Goal: Information Seeking & Learning: Check status

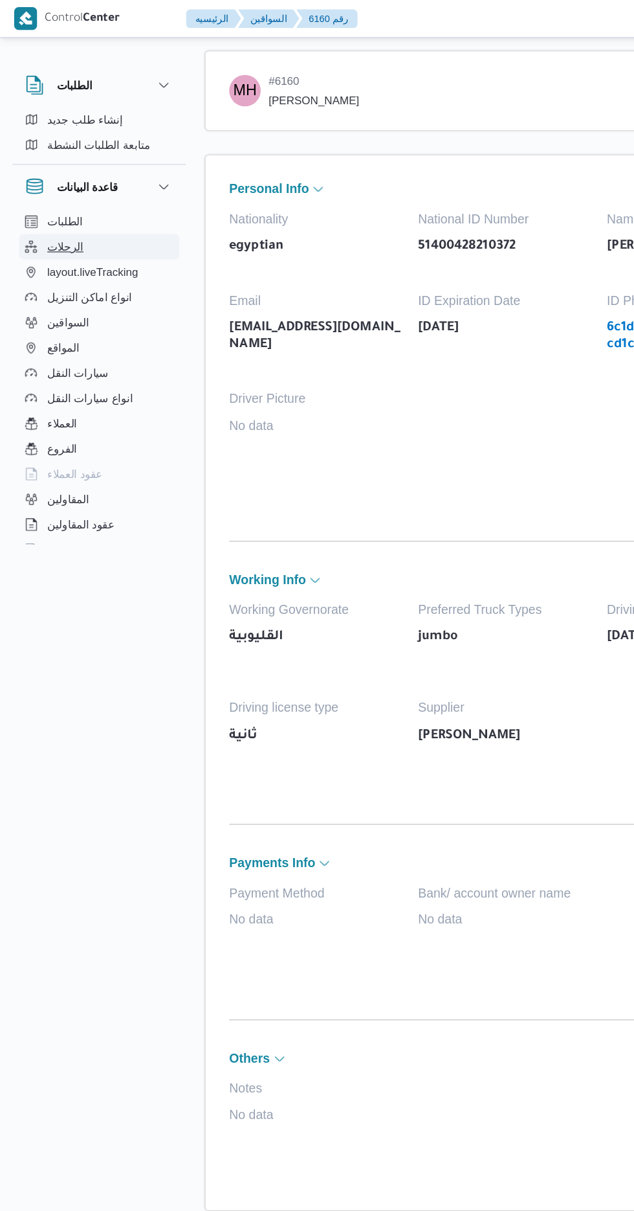
click at [81, 199] on button "الرحلات" at bounding box center [82, 202] width 132 height 21
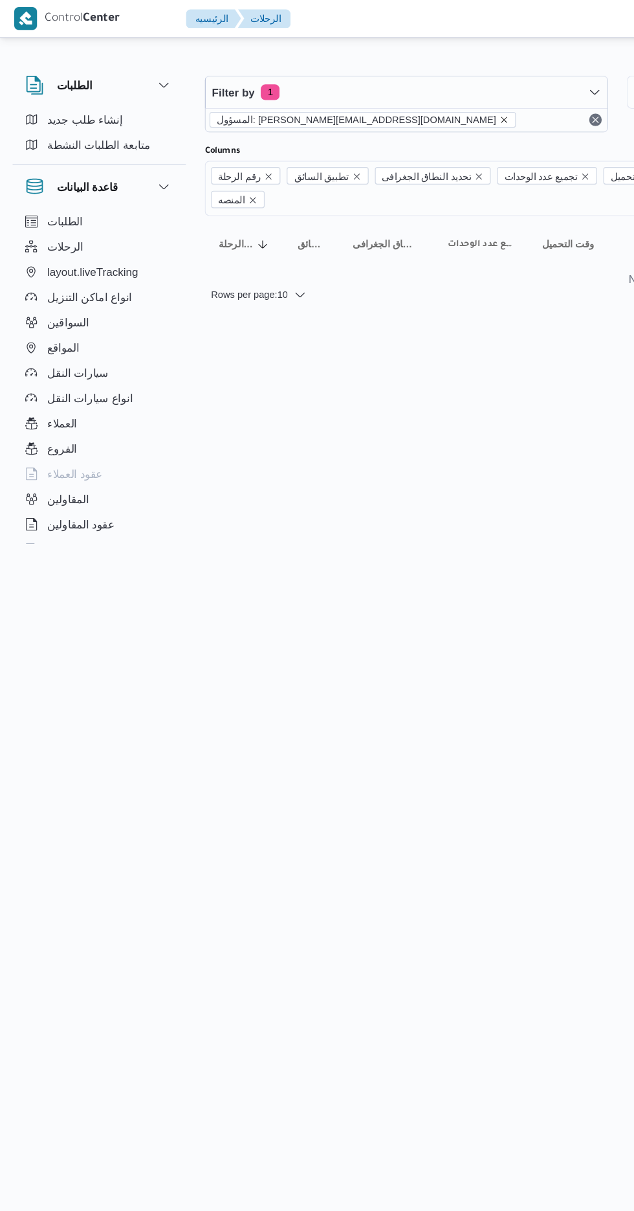
click at [410, 100] on icon "remove selected entity" at bounding box center [414, 99] width 8 height 8
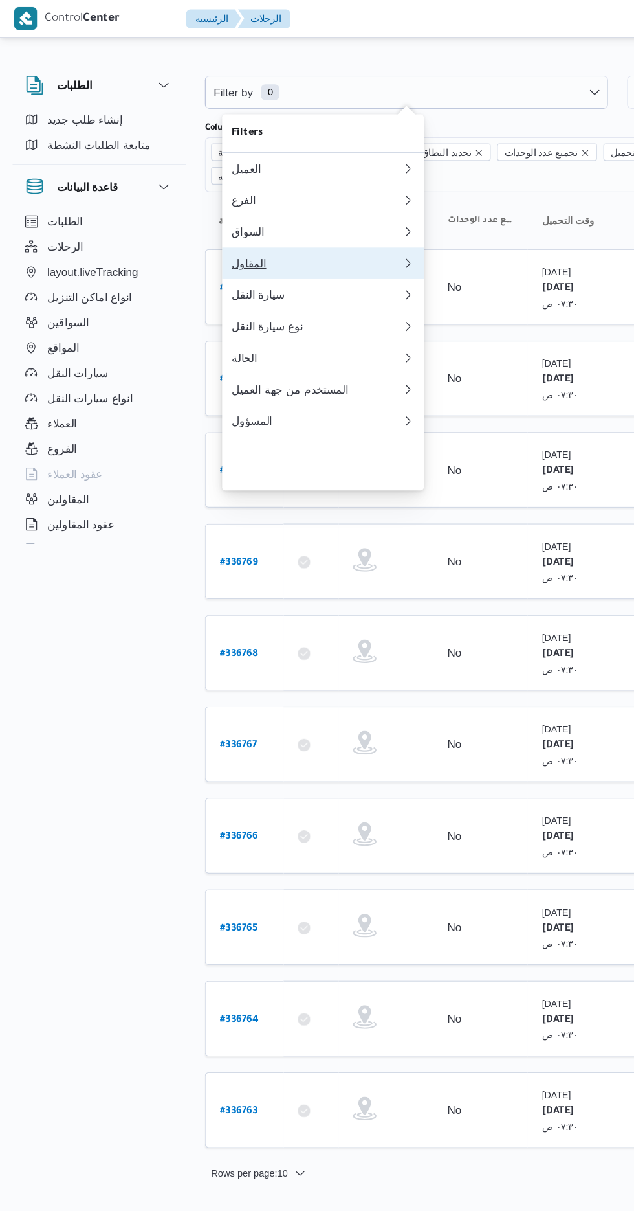
click at [265, 221] on div "المقاول" at bounding box center [260, 216] width 140 height 10
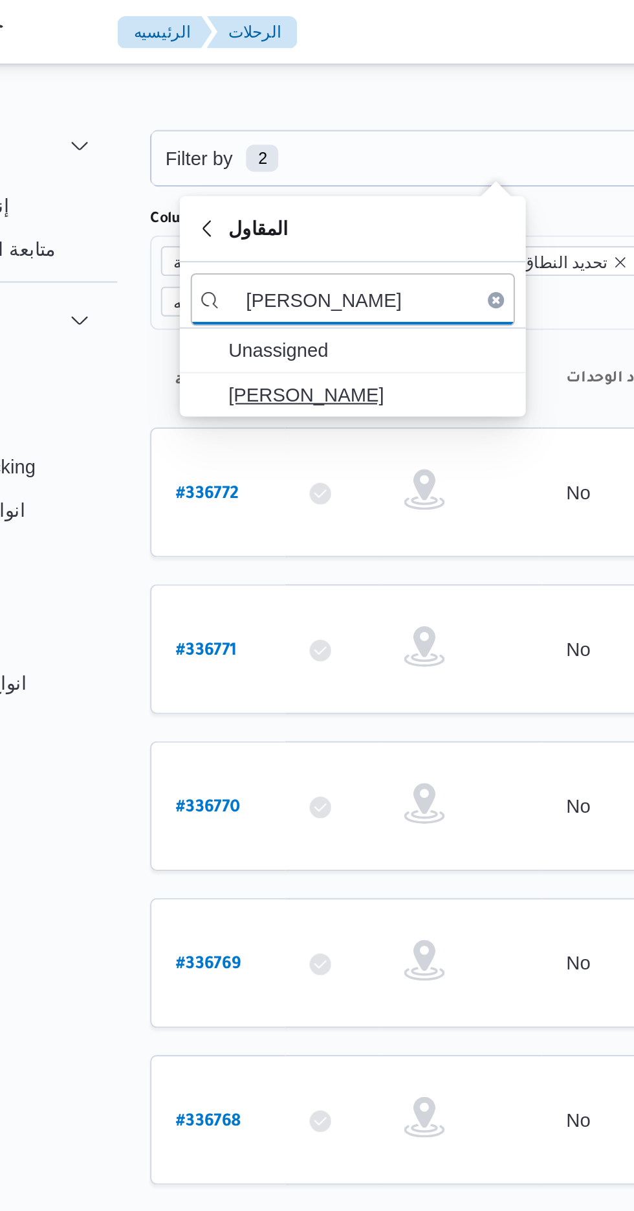
type input "[PERSON_NAME]"
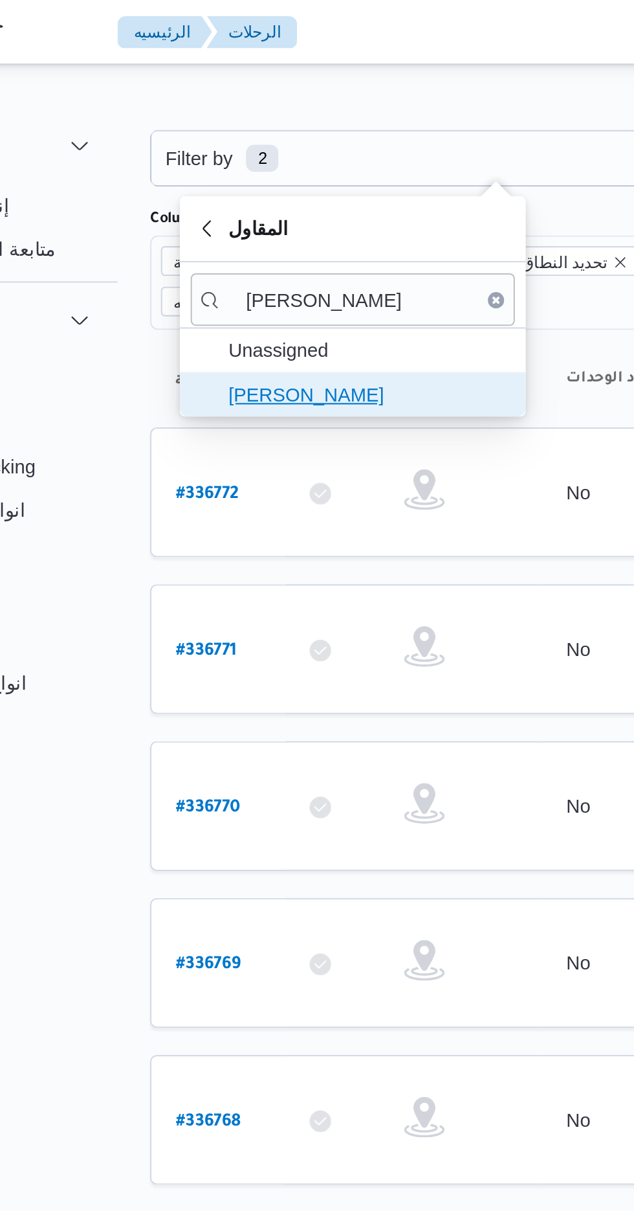
click at [293, 189] on span "[PERSON_NAME]" at bounding box center [273, 189] width 135 height 16
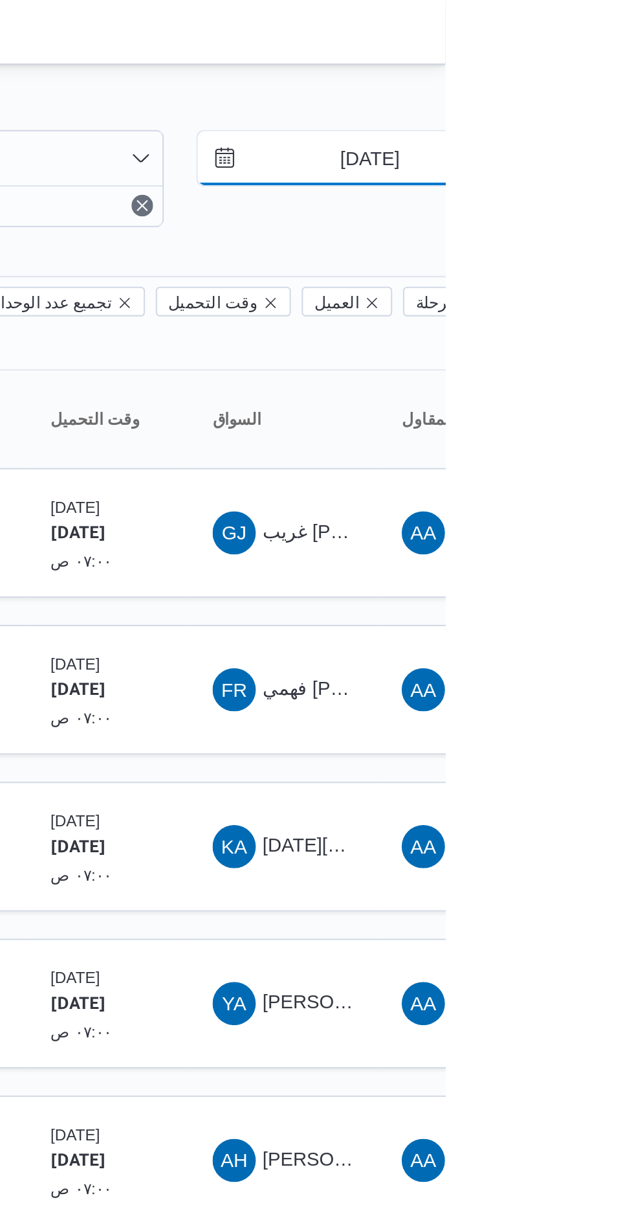
click at [599, 73] on input "[DATE]" at bounding box center [589, 76] width 147 height 26
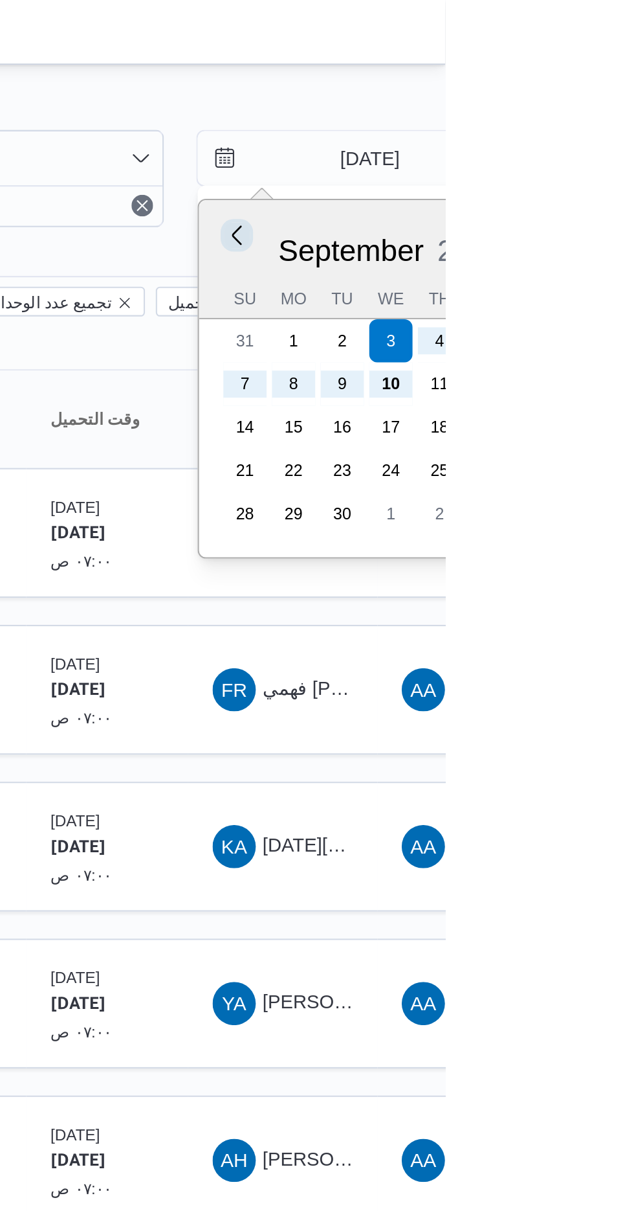
click at [531, 115] on button "Previous Month" at bounding box center [534, 112] width 12 height 12
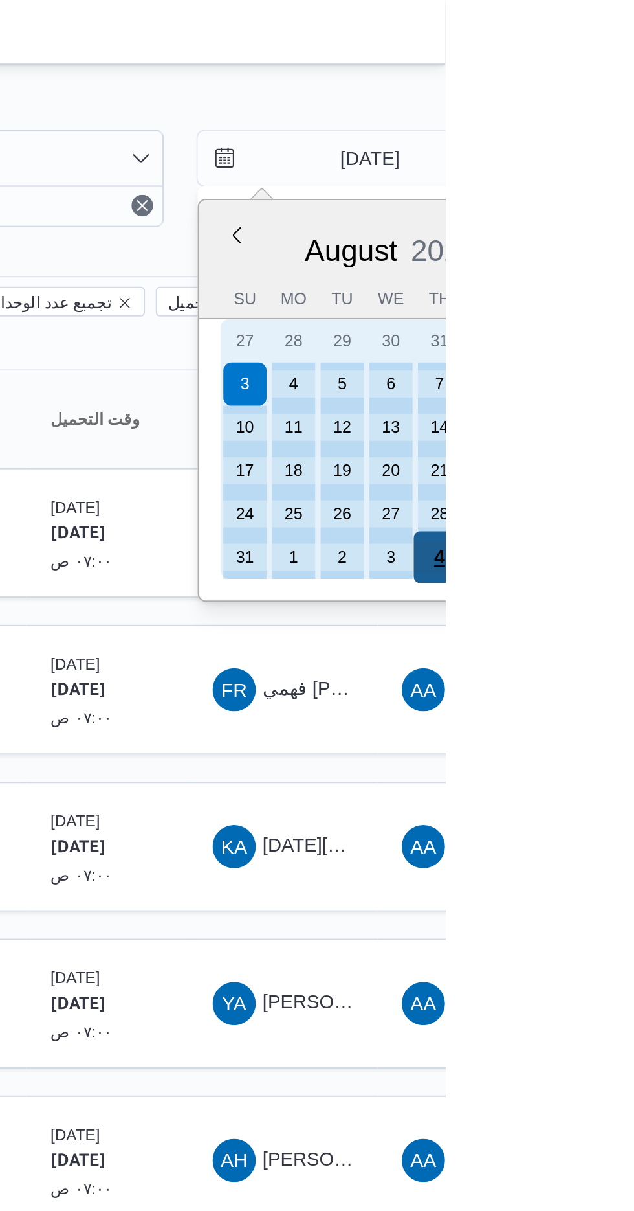
click at [631, 265] on div "4" at bounding box center [632, 266] width 25 height 25
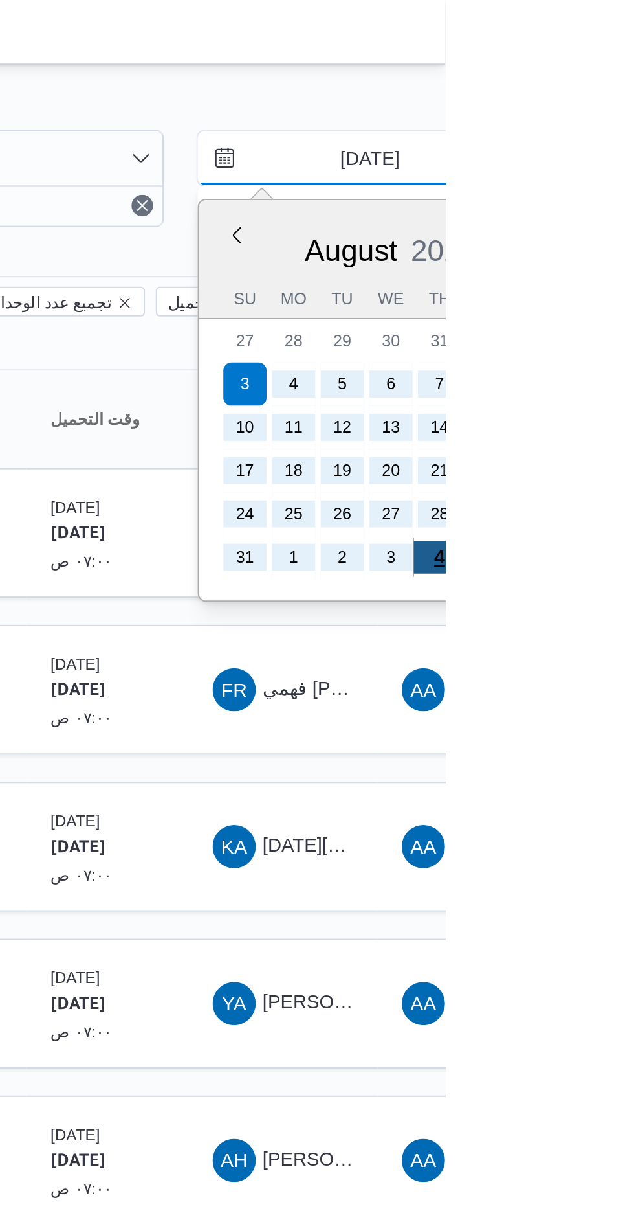
type input "[DATE]"
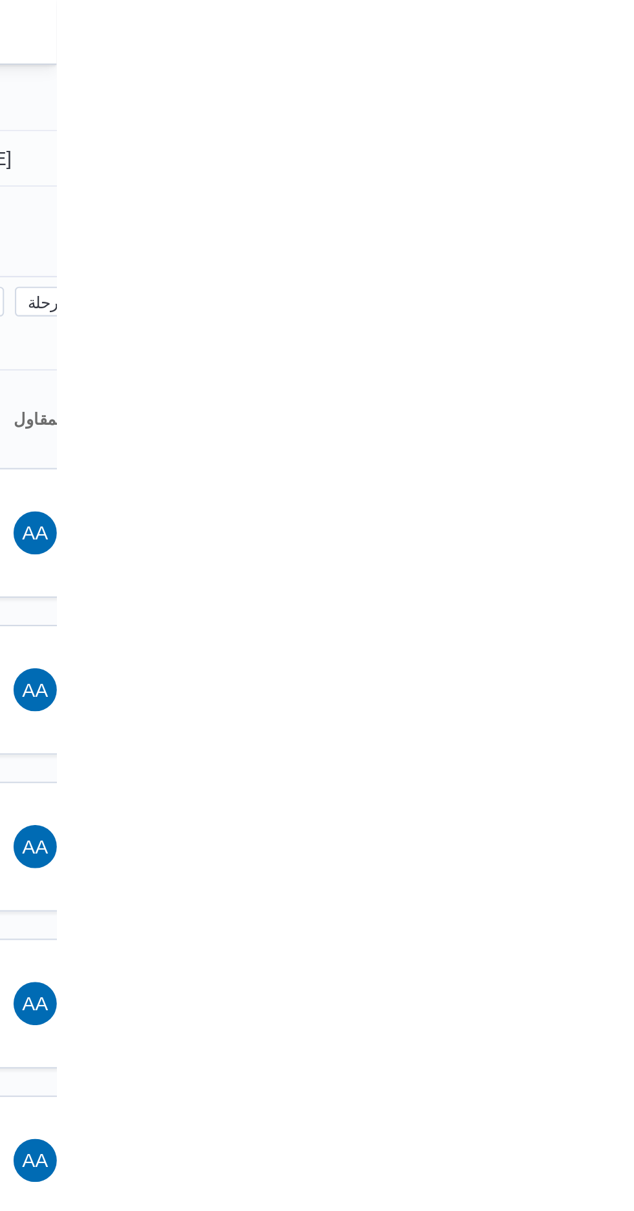
type input "[DATE]"
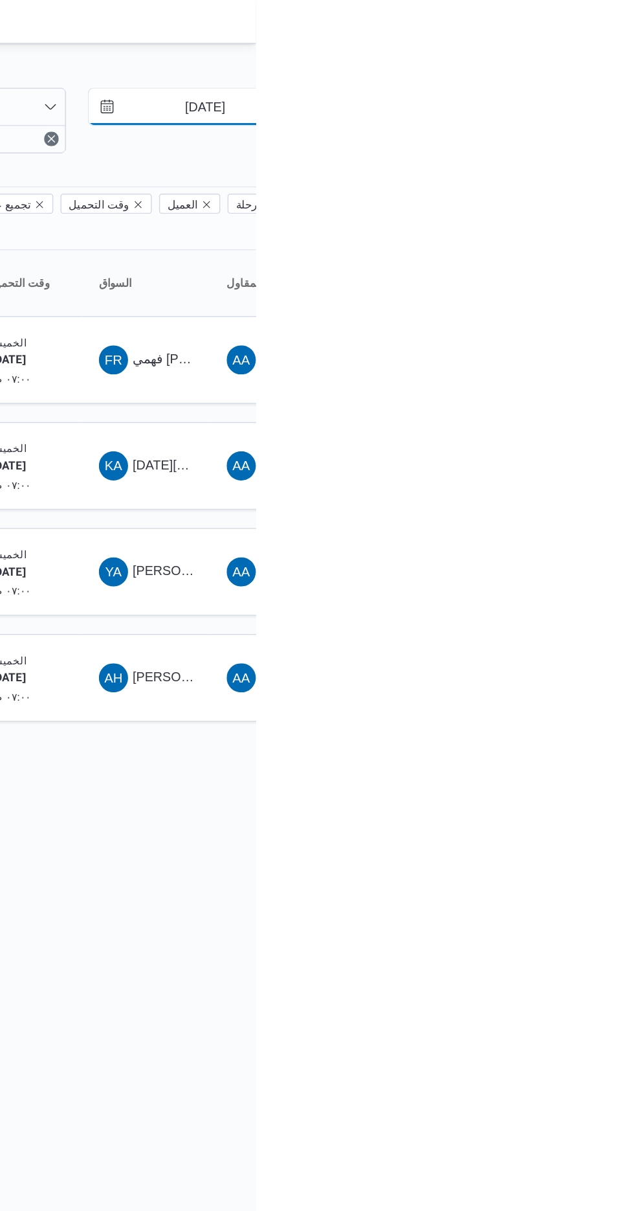
click at [596, 75] on input "[DATE]" at bounding box center [589, 76] width 147 height 26
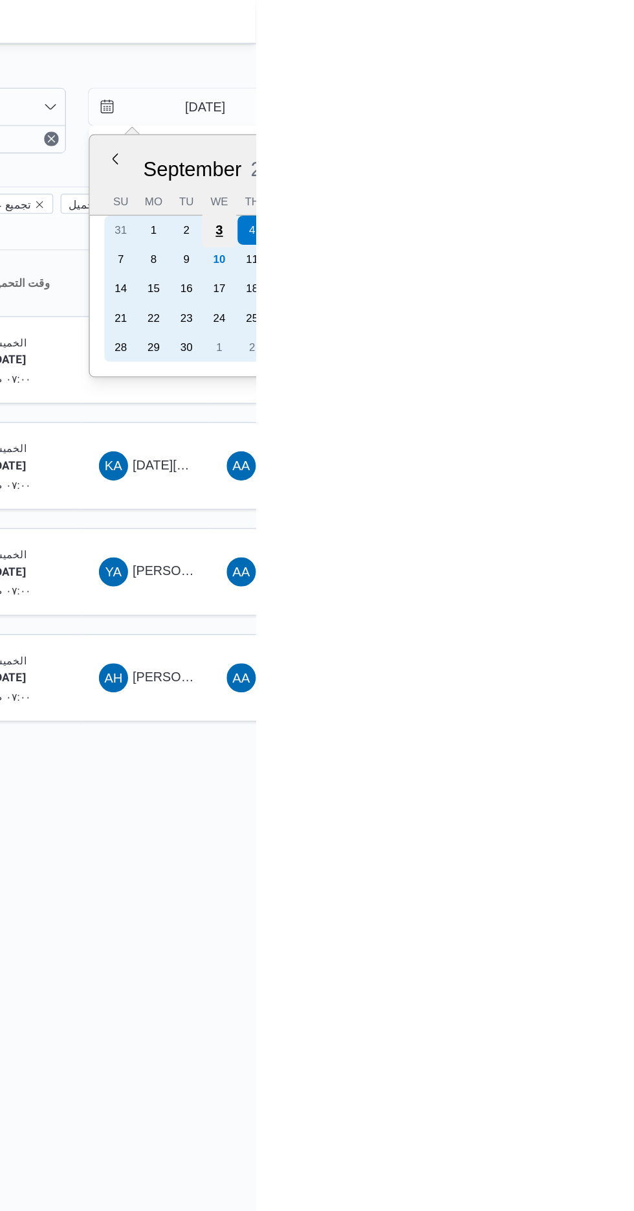
click at [608, 162] on div "3" at bounding box center [608, 163] width 25 height 25
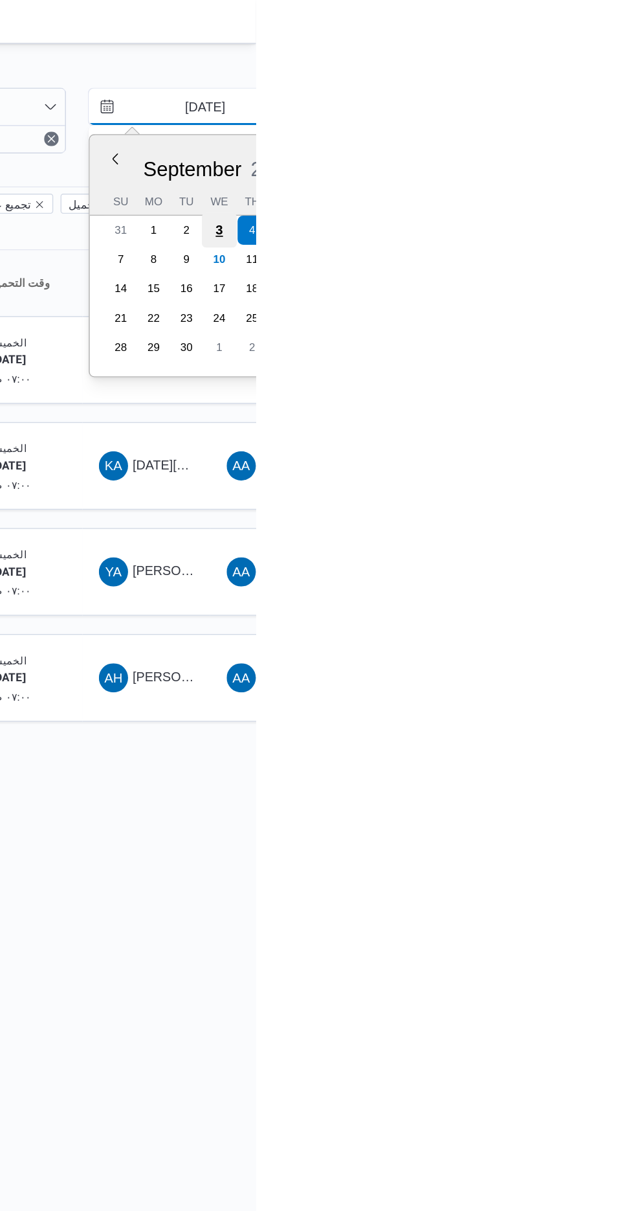
type input "[DATE]"
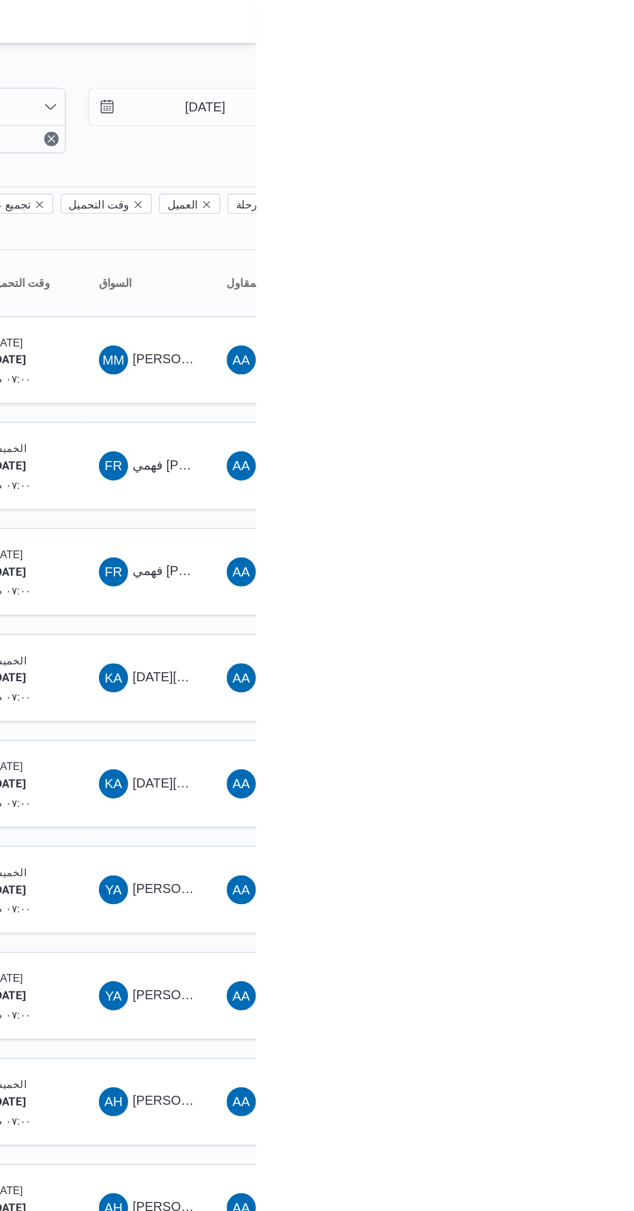
type input "[DATE]"
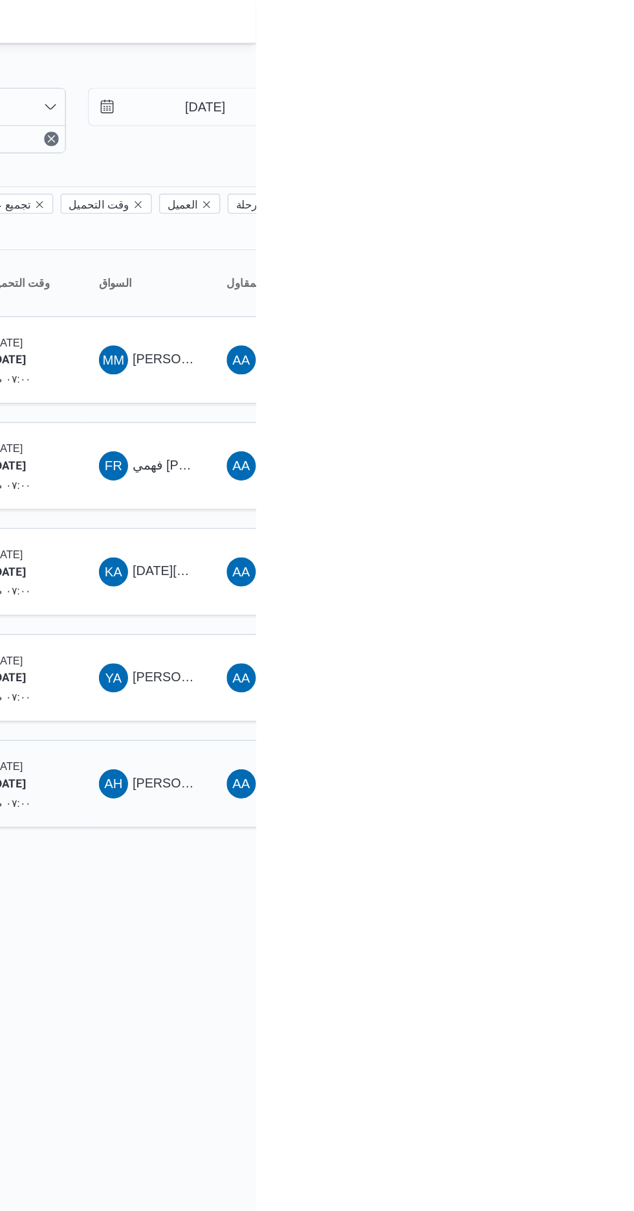
click at [558, 550] on span "[PERSON_NAME] [PERSON_NAME]" at bounding box center [622, 555] width 151 height 10
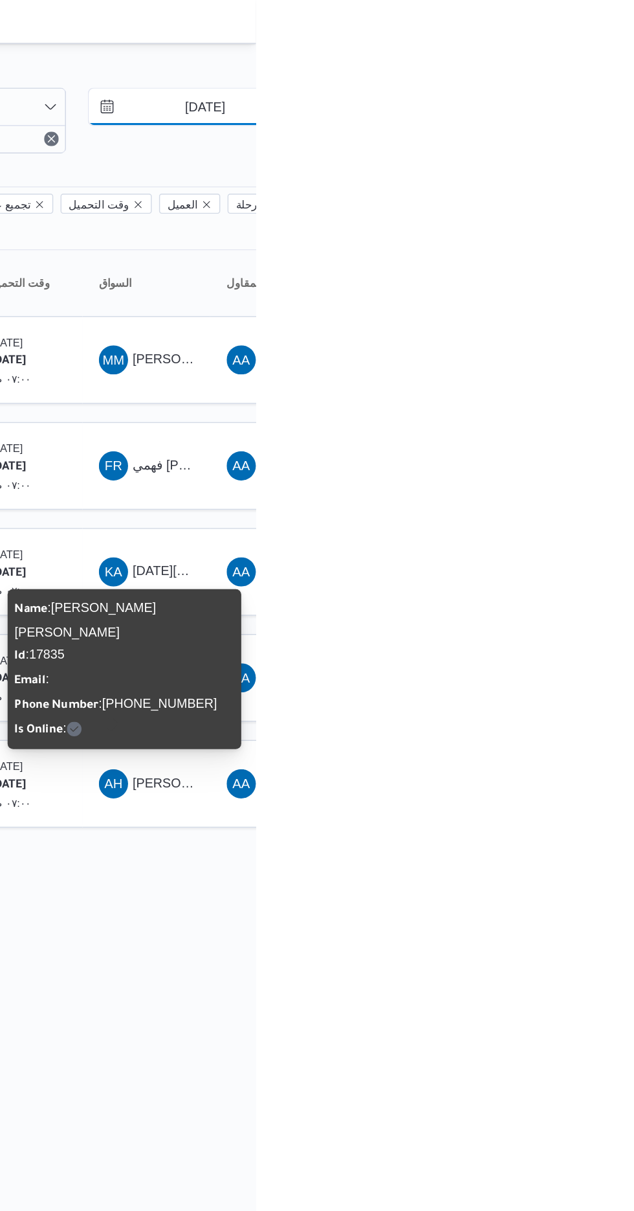
click at [590, 71] on input "[DATE]" at bounding box center [589, 76] width 147 height 26
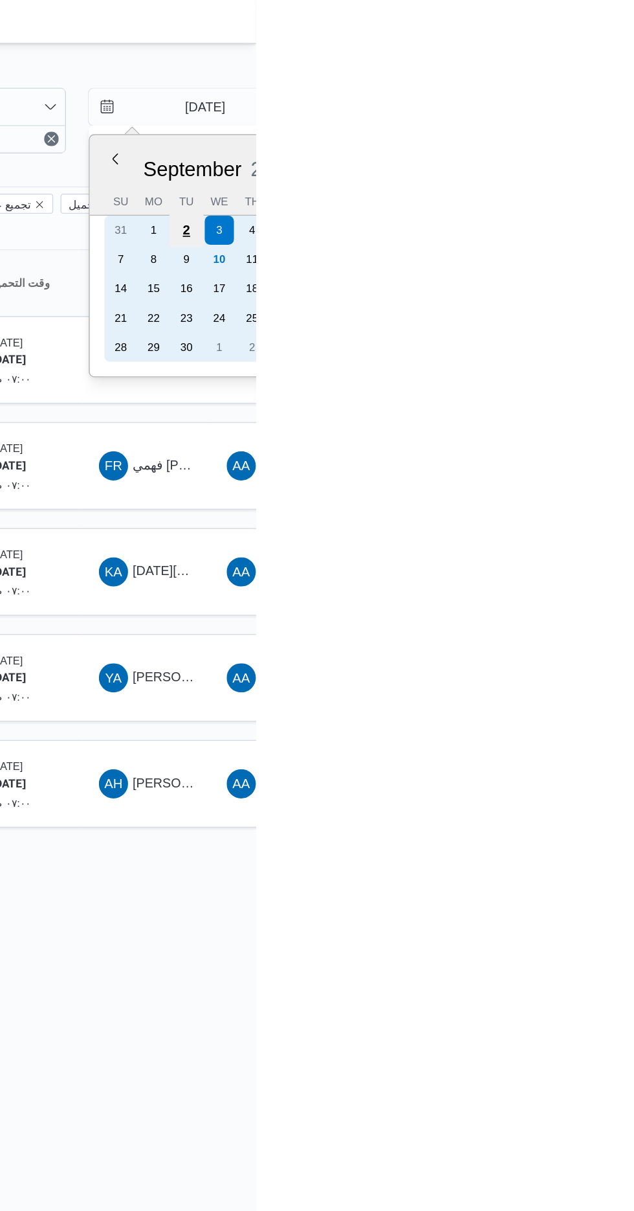
click at [585, 162] on div "2" at bounding box center [585, 163] width 25 height 25
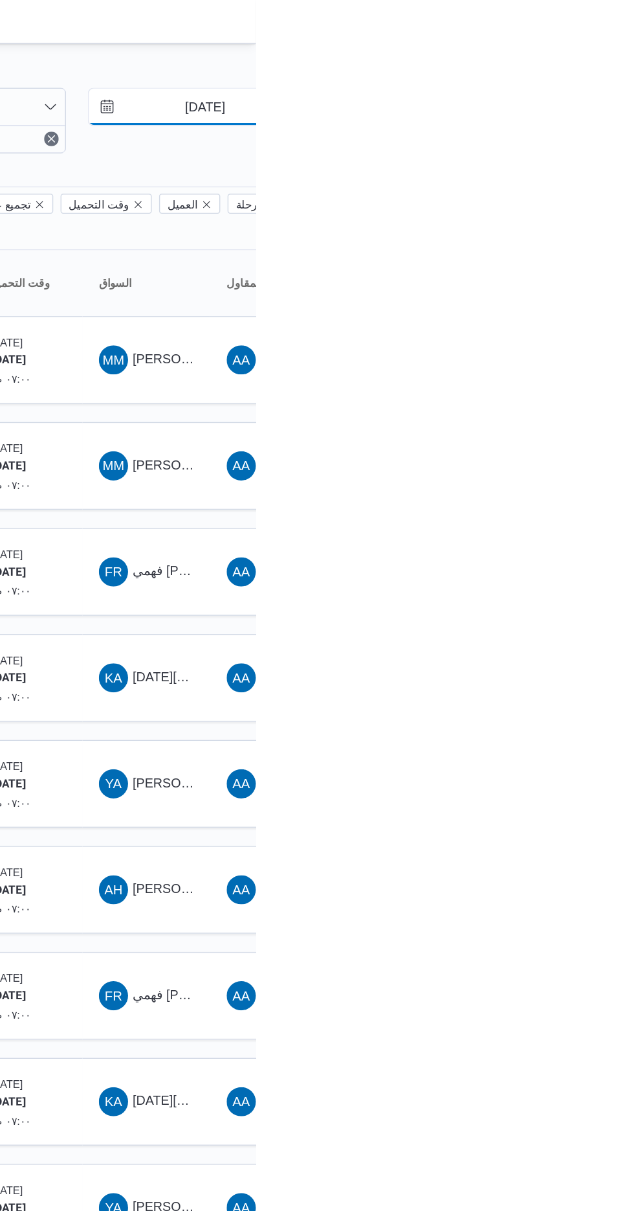
click at [600, 73] on input "[DATE]" at bounding box center [589, 76] width 147 height 26
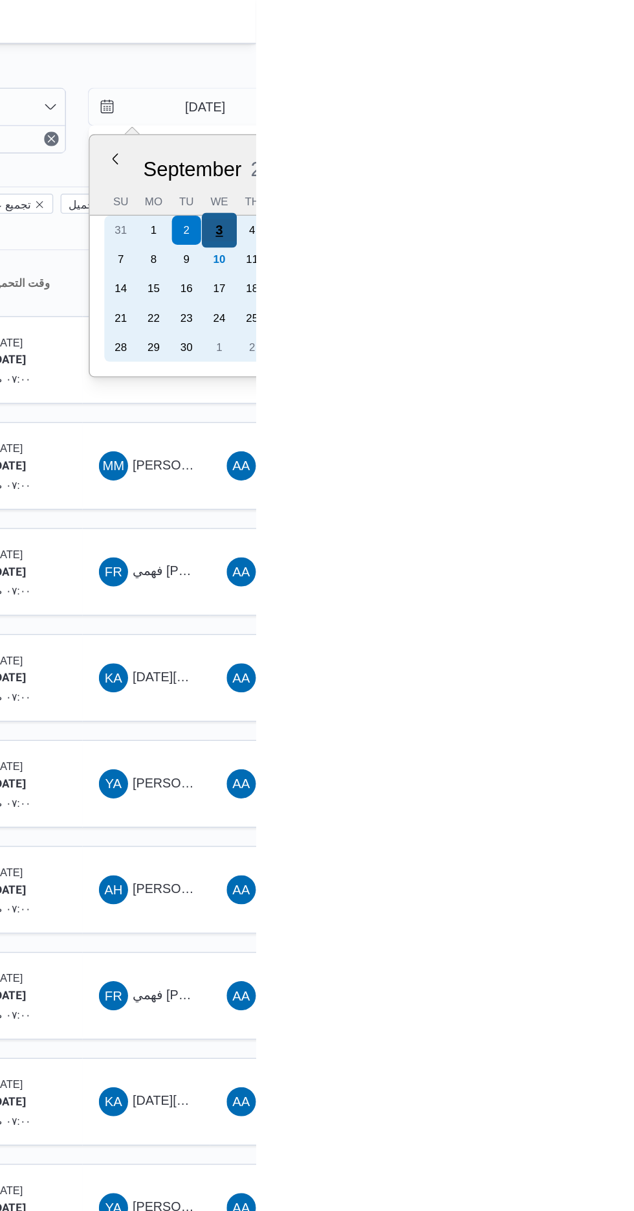
click at [613, 162] on div "3" at bounding box center [608, 163] width 25 height 25
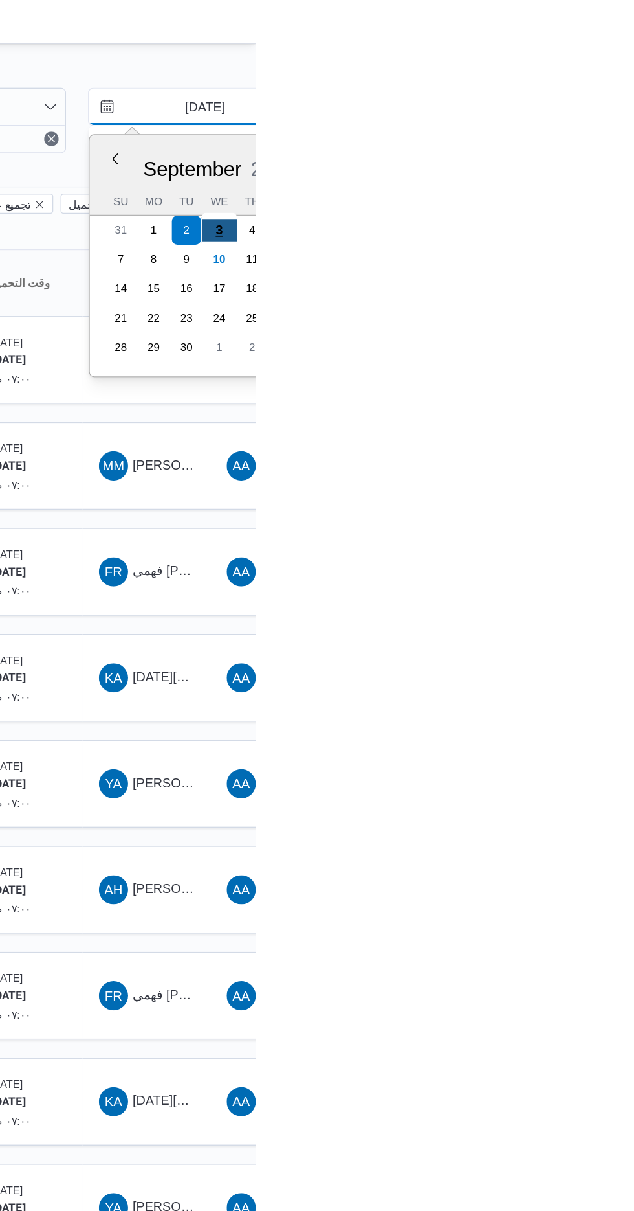
type input "[DATE]"
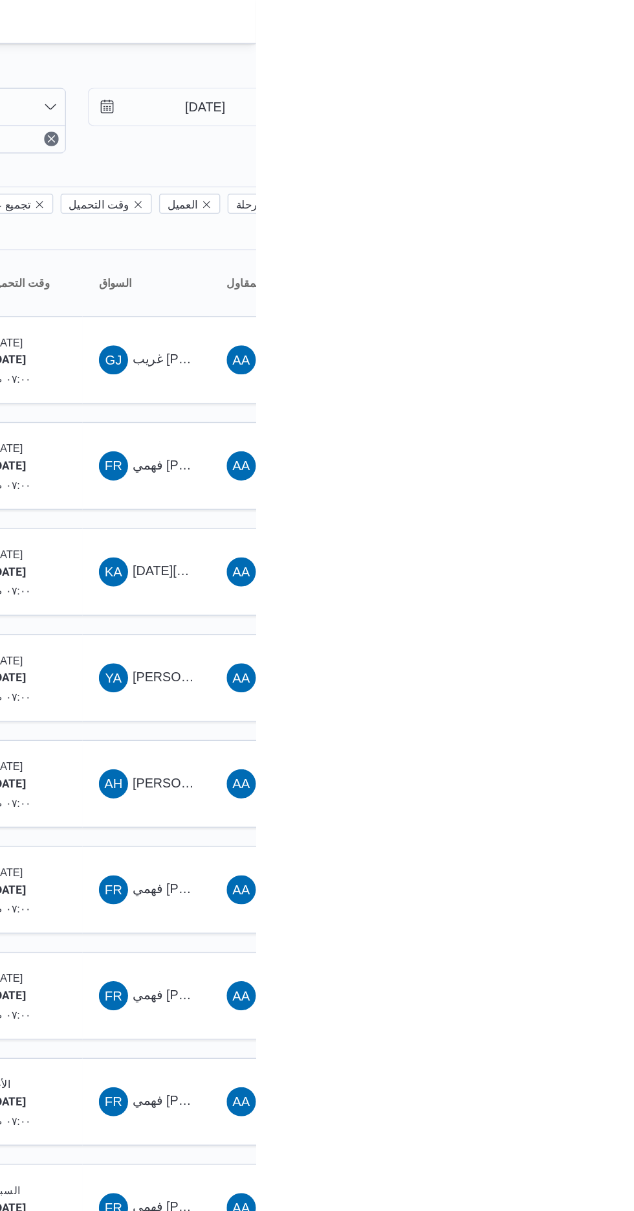
type input "[DATE]"
click at [596, 75] on input "[DATE]" at bounding box center [589, 76] width 147 height 26
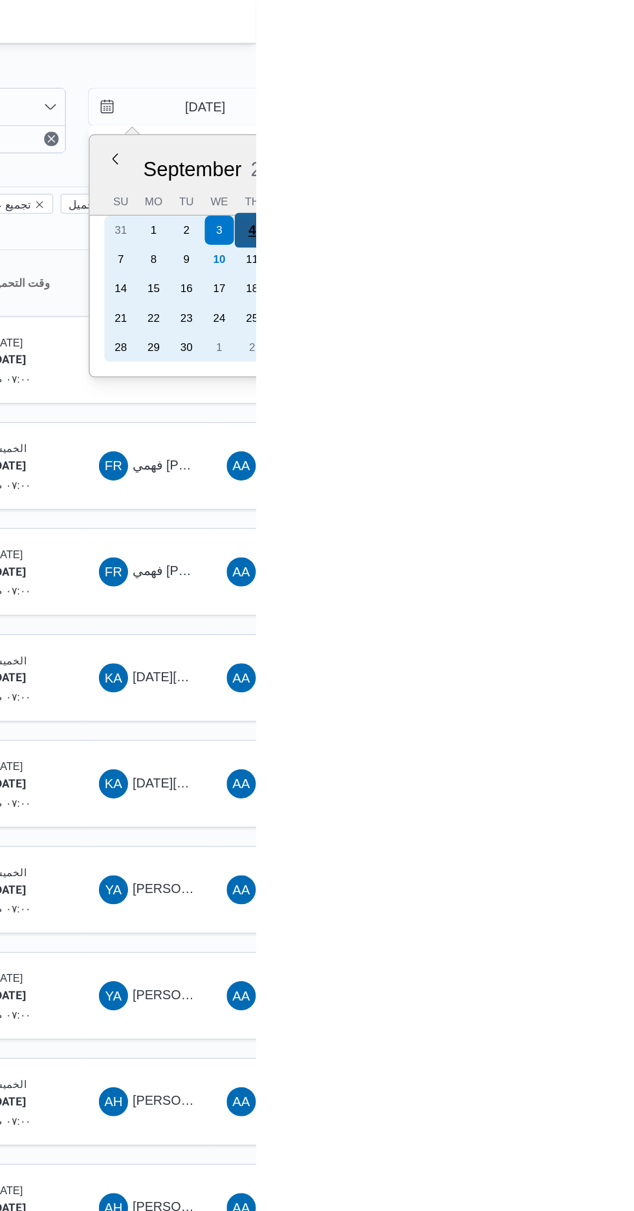
click at [631, 162] on div "4" at bounding box center [632, 163] width 25 height 25
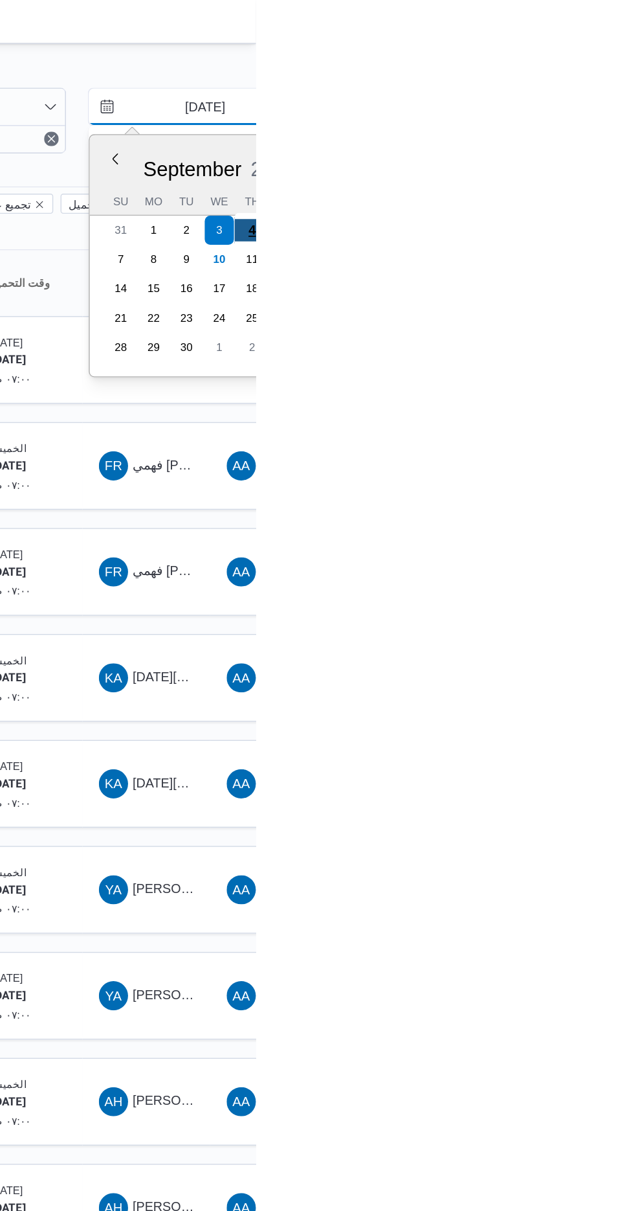
type input "[DATE]"
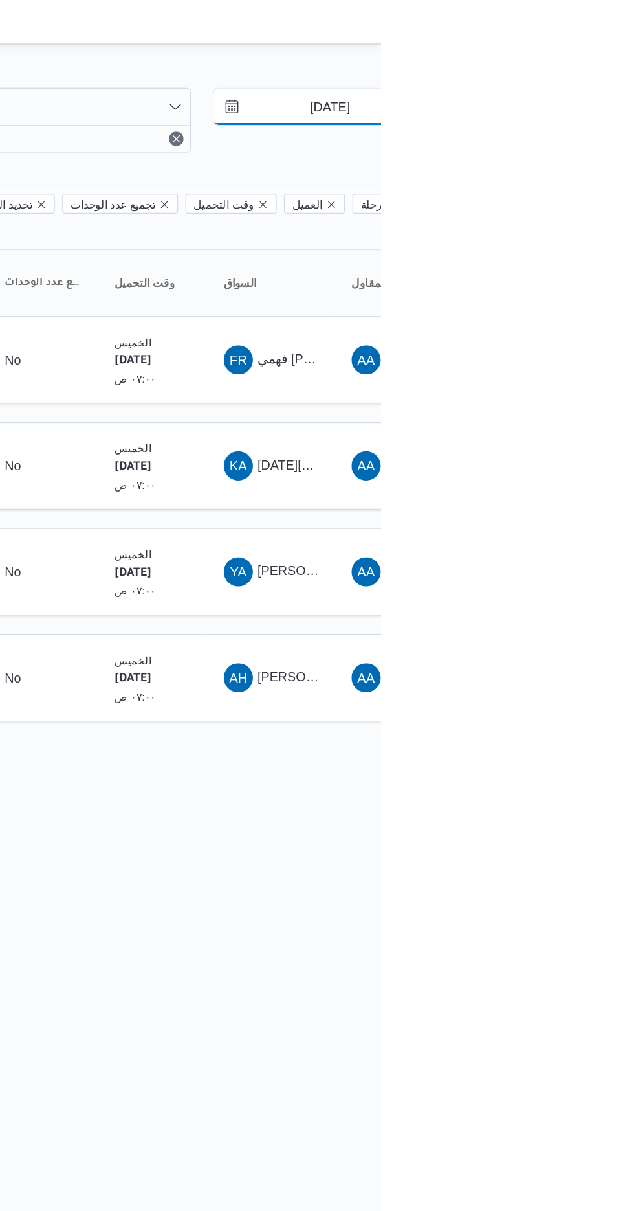
click at [596, 75] on input "[DATE]" at bounding box center [589, 76] width 147 height 26
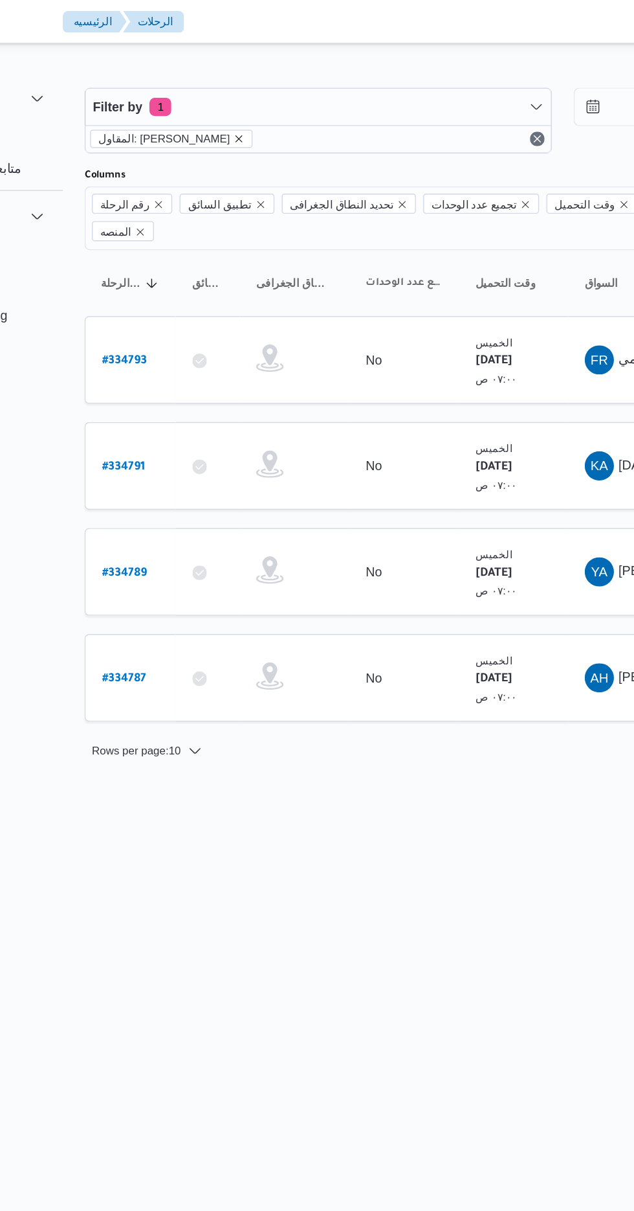
click at [281, 98] on icon "remove selected entity" at bounding box center [278, 98] width 5 height 5
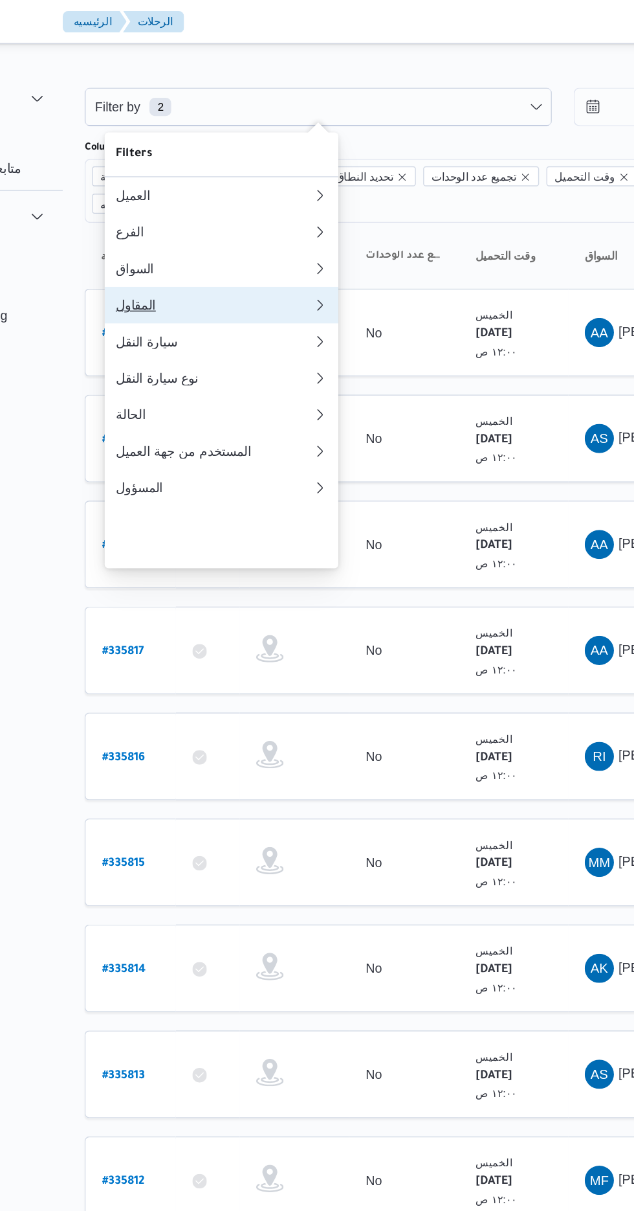
click at [273, 221] on div "المقاول" at bounding box center [257, 216] width 135 height 10
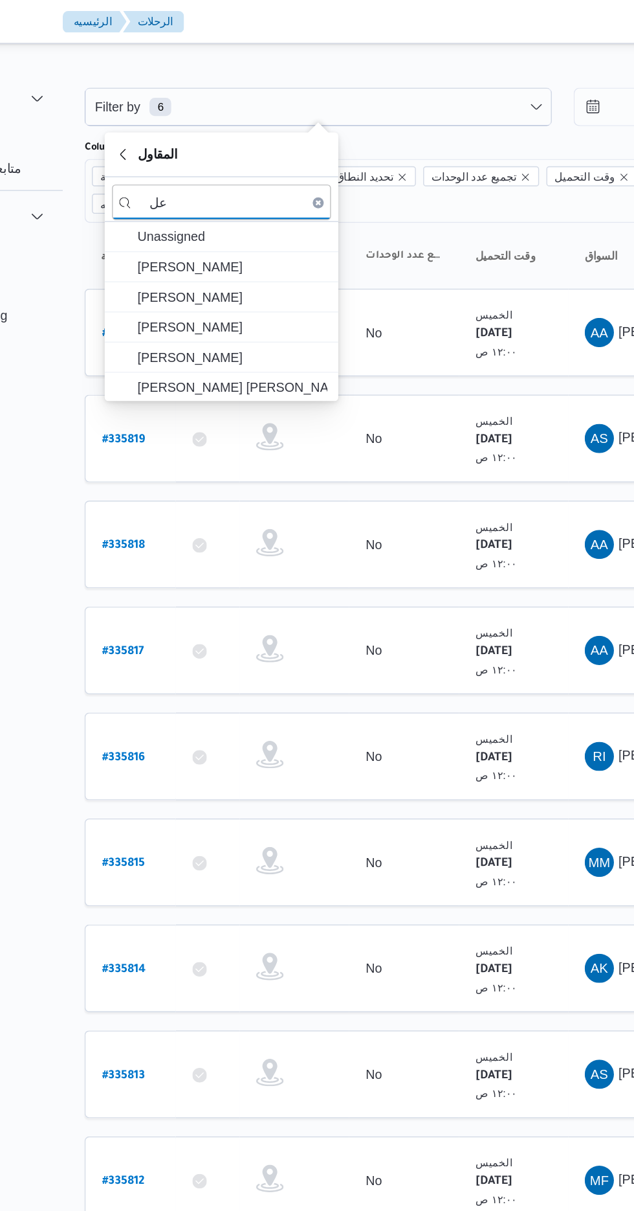
type input "ع"
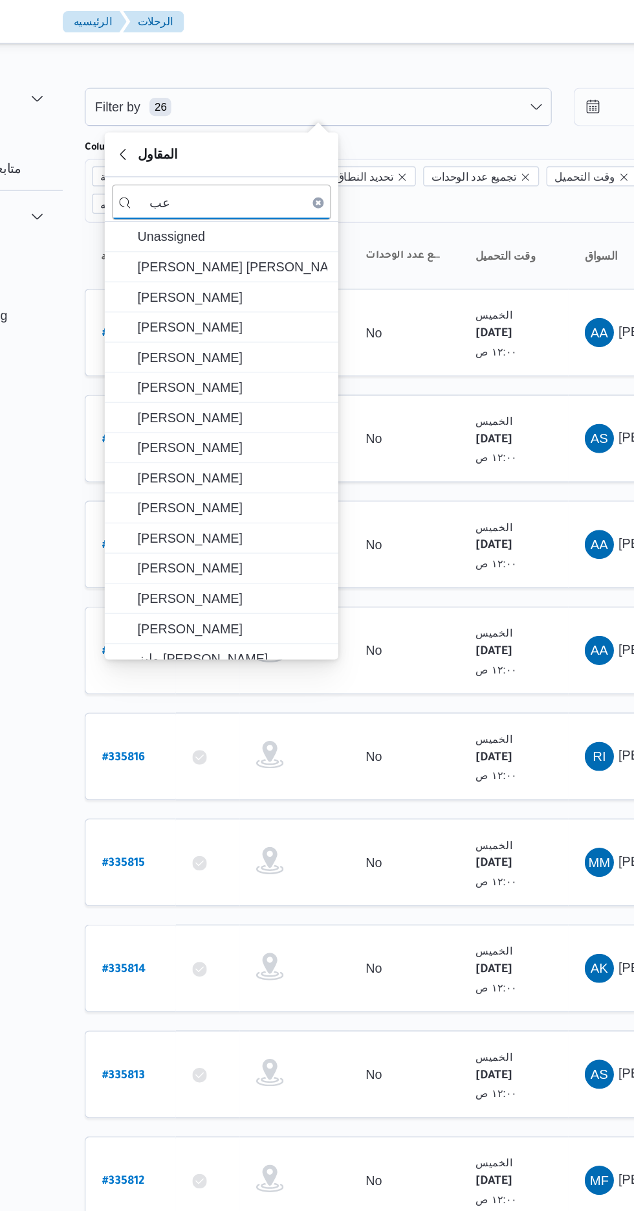
type input "ع"
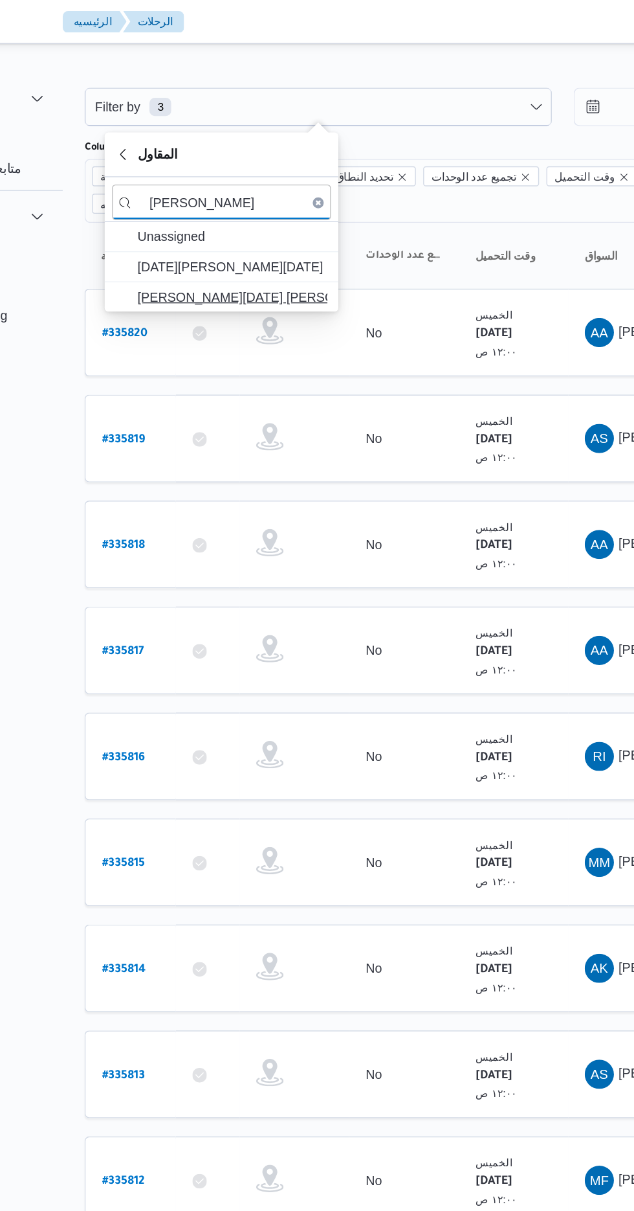
type input "[PERSON_NAME]"
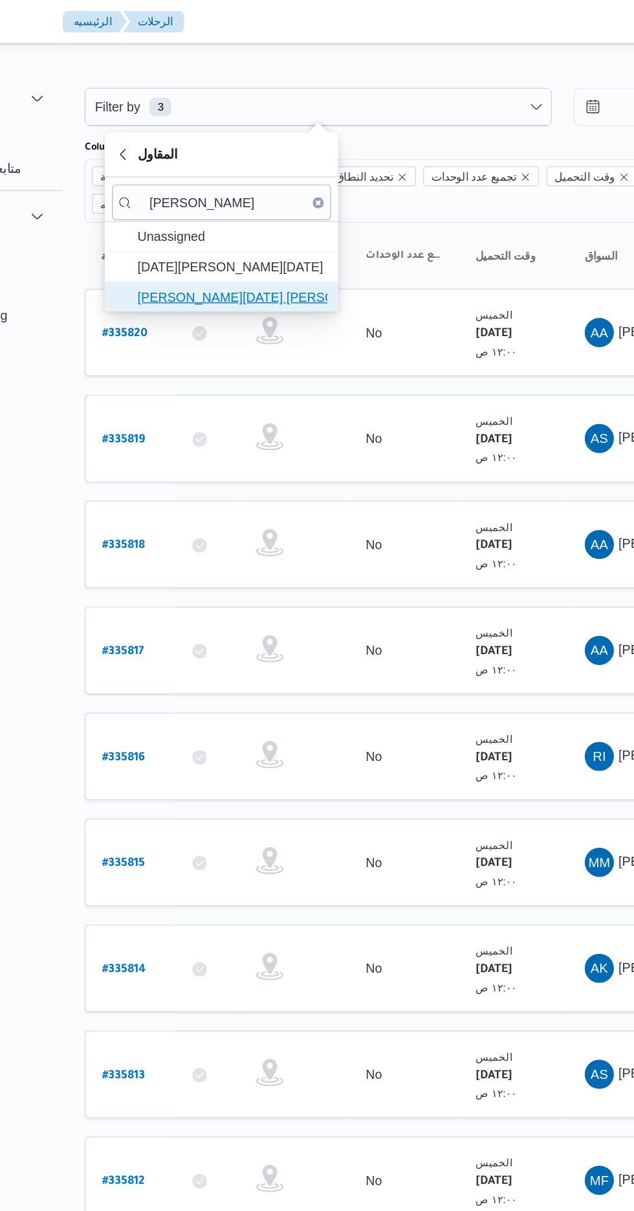
click at [307, 206] on span "[PERSON_NAME][DATE] [PERSON_NAME]" at bounding box center [273, 211] width 135 height 16
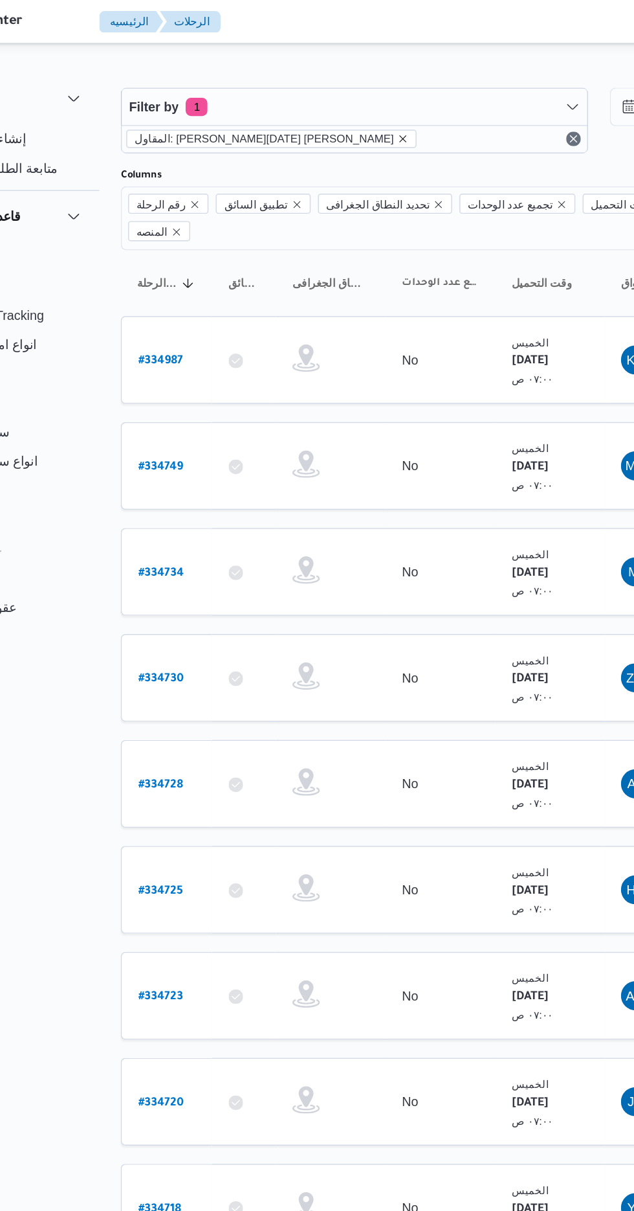
click at [366, 98] on icon "remove selected entity" at bounding box center [368, 98] width 5 height 5
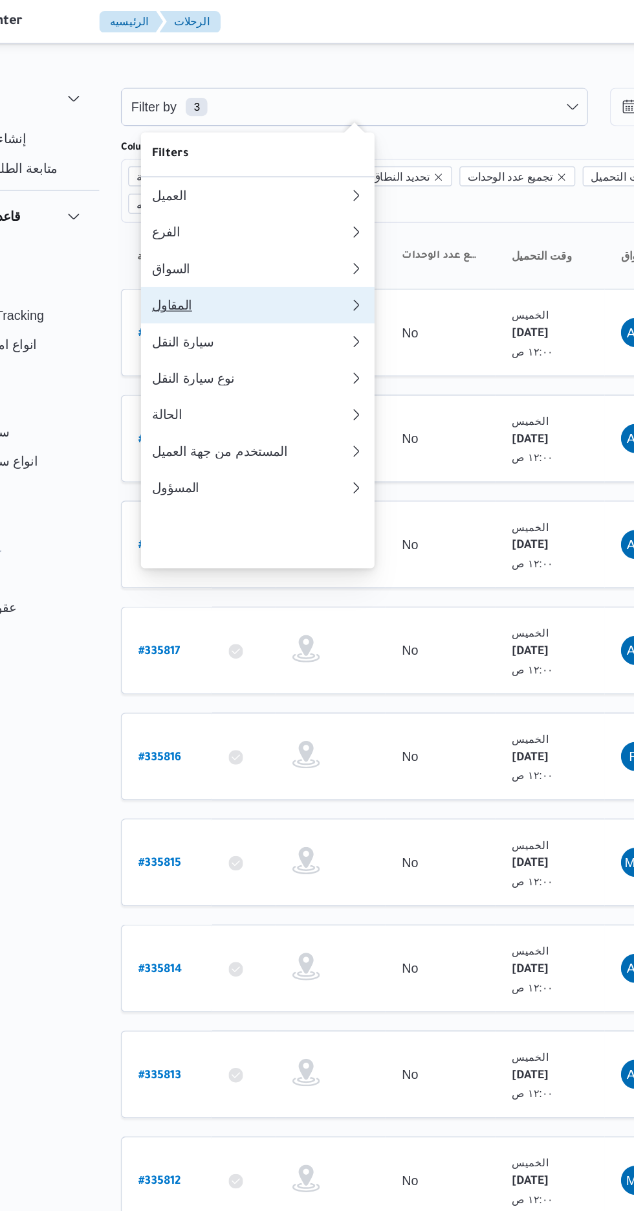
click at [263, 221] on div "المقاول" at bounding box center [257, 216] width 135 height 10
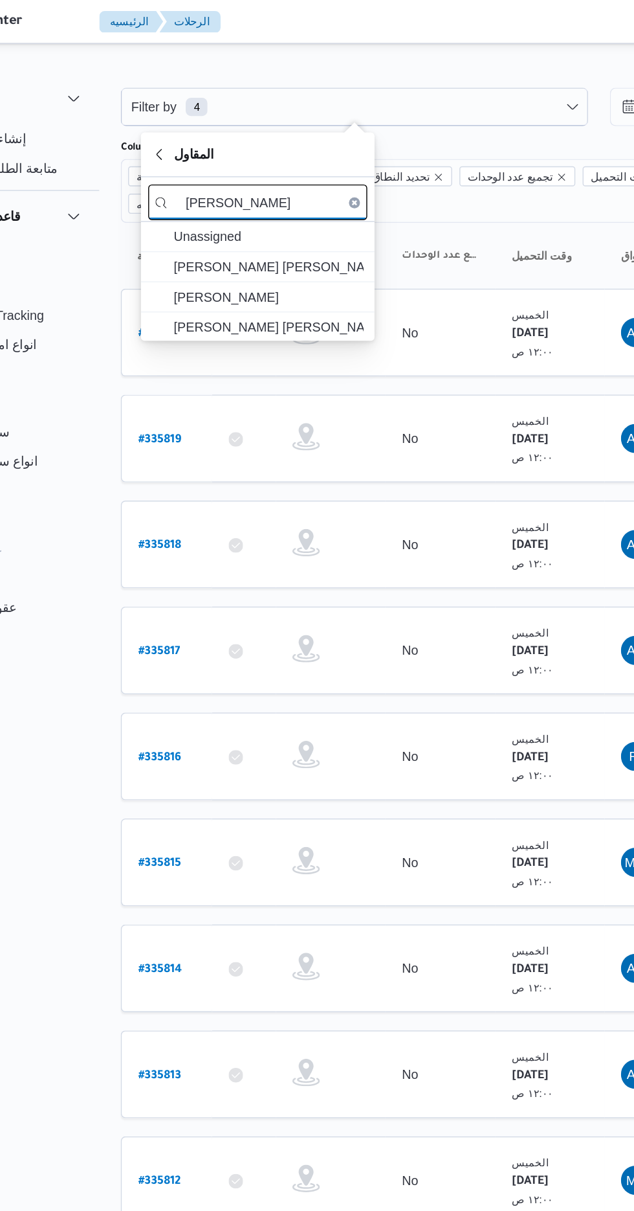
click at [276, 139] on input "[PERSON_NAME]" at bounding box center [265, 143] width 155 height 25
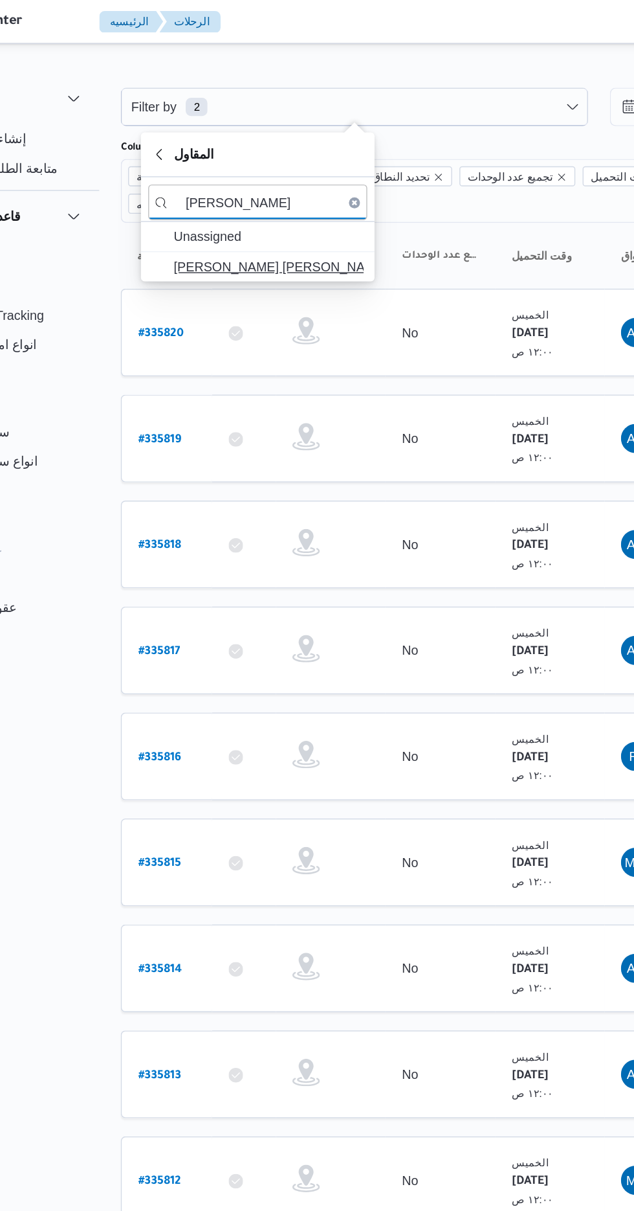
type input "[PERSON_NAME]"
click at [315, 192] on span "[PERSON_NAME] [PERSON_NAME] [PERSON_NAME]" at bounding box center [273, 189] width 135 height 16
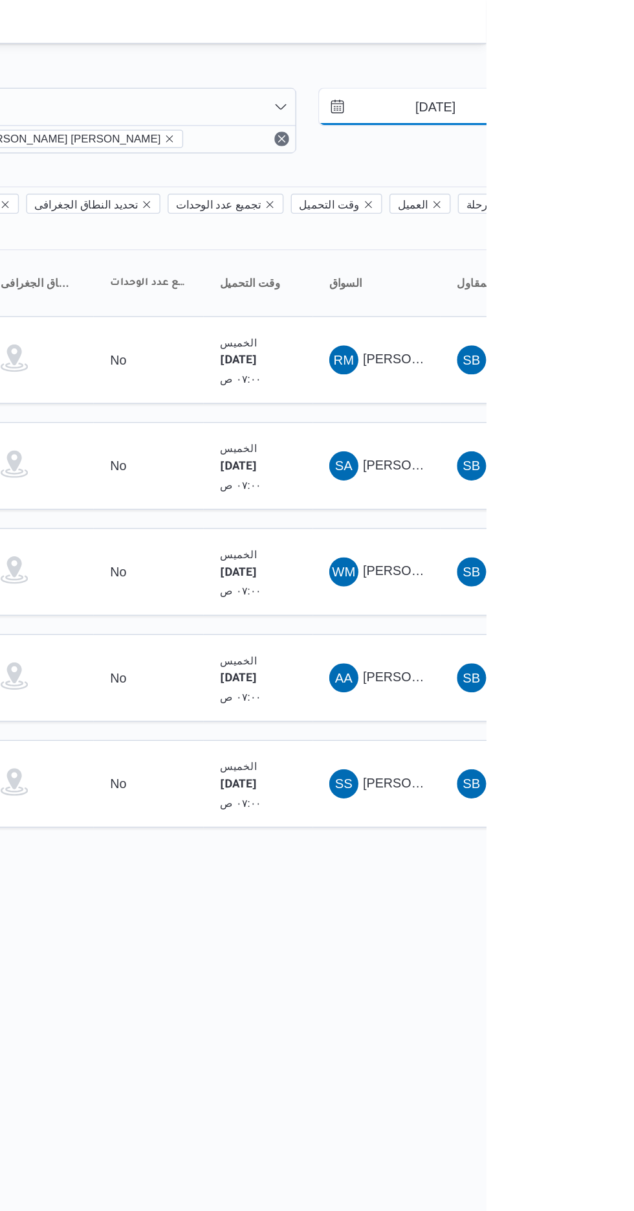
click at [586, 73] on input "[DATE]" at bounding box center [589, 76] width 147 height 26
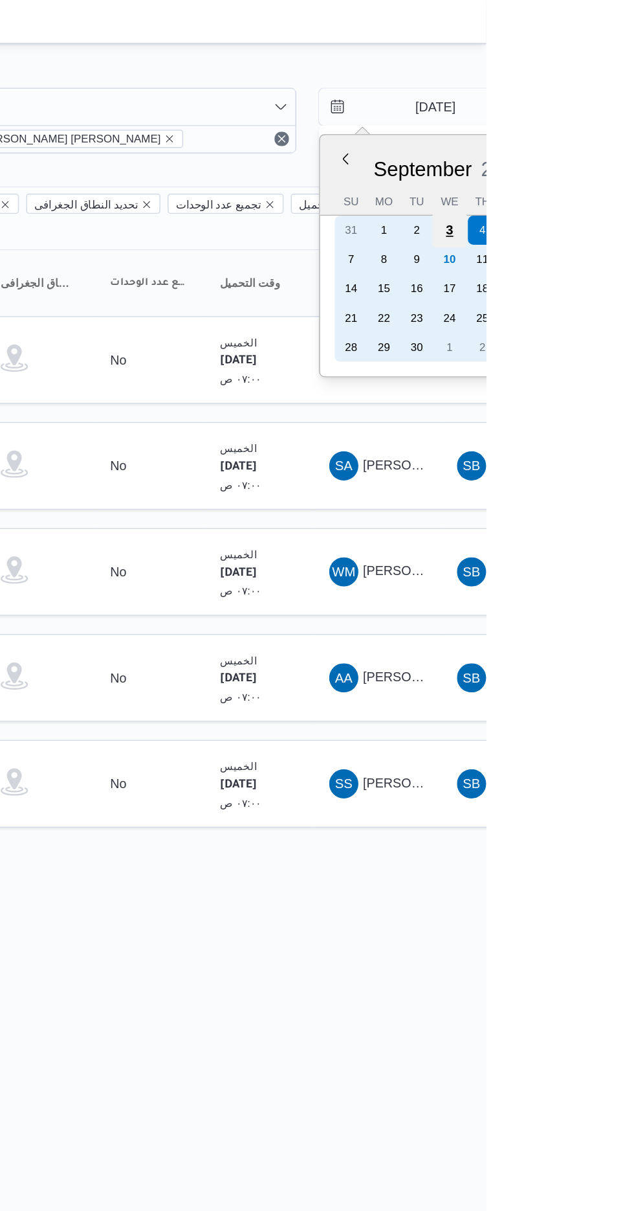
click at [609, 161] on div "3" at bounding box center [608, 163] width 25 height 25
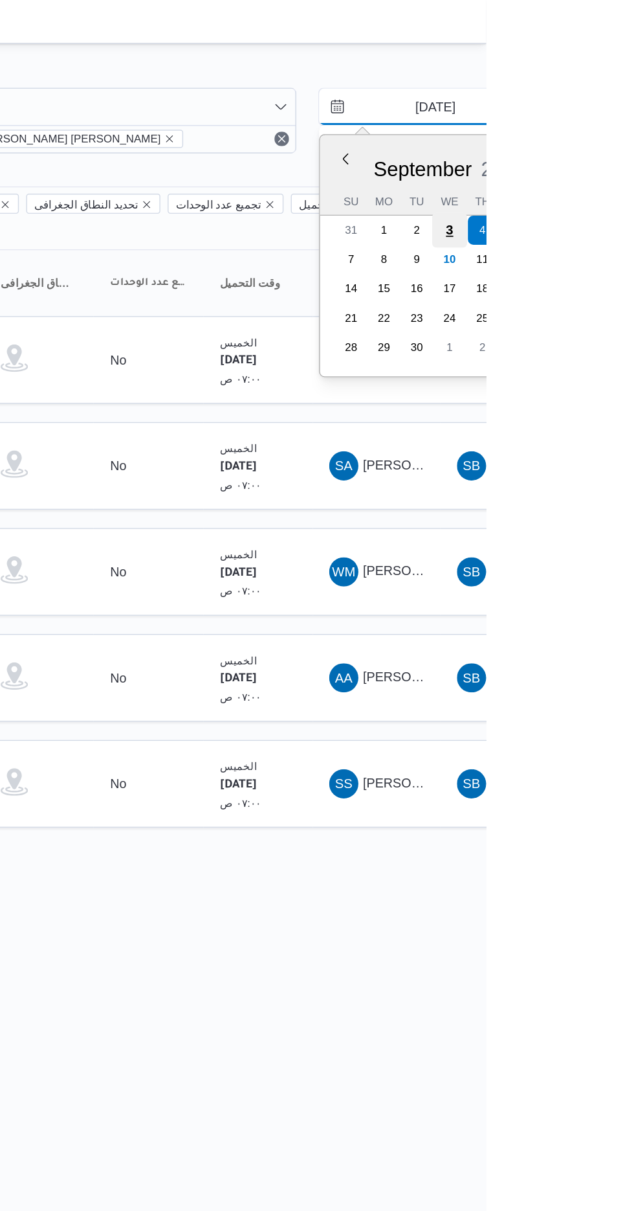
type input "[DATE]"
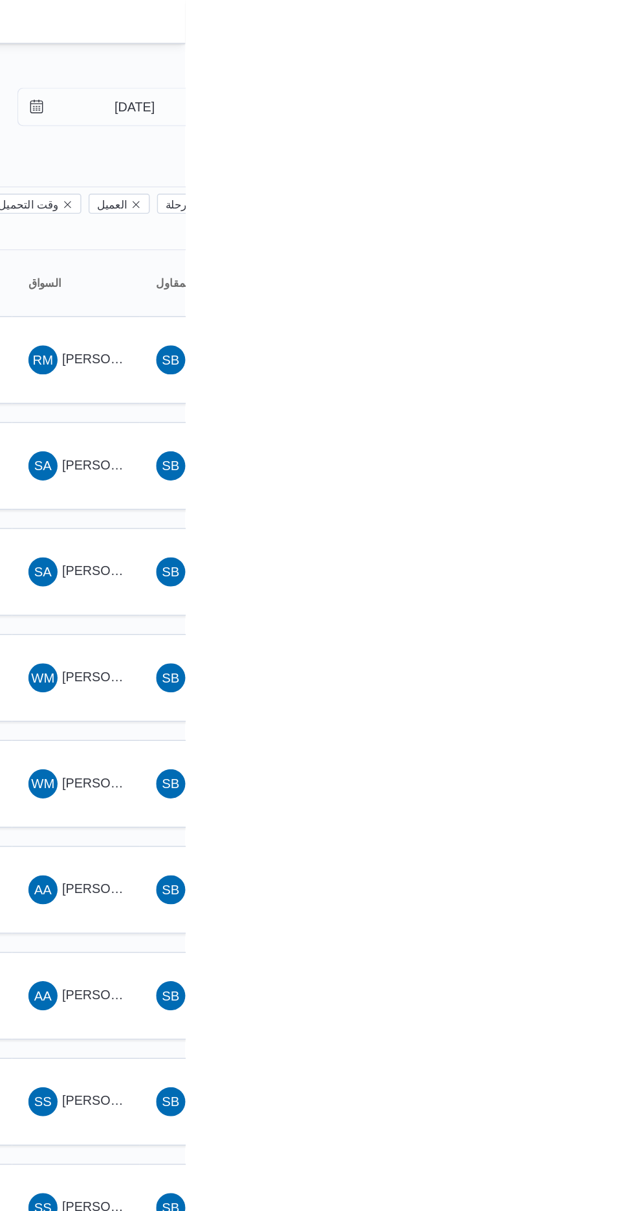
type input "[DATE]"
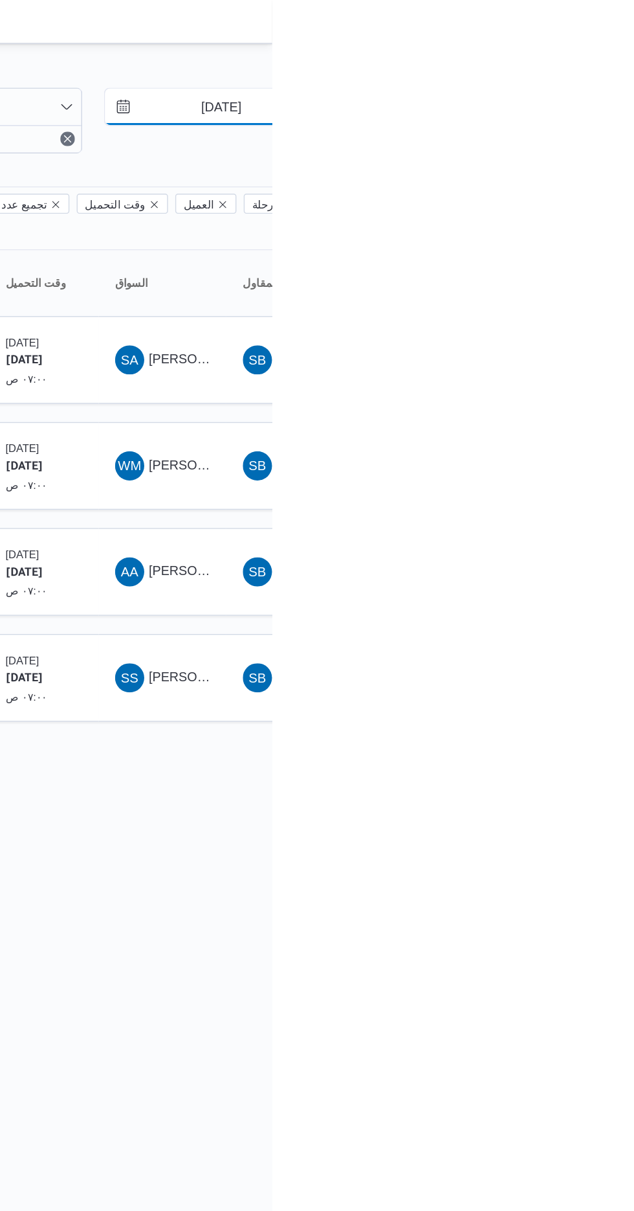
click at [603, 78] on input "[DATE]" at bounding box center [589, 76] width 147 height 26
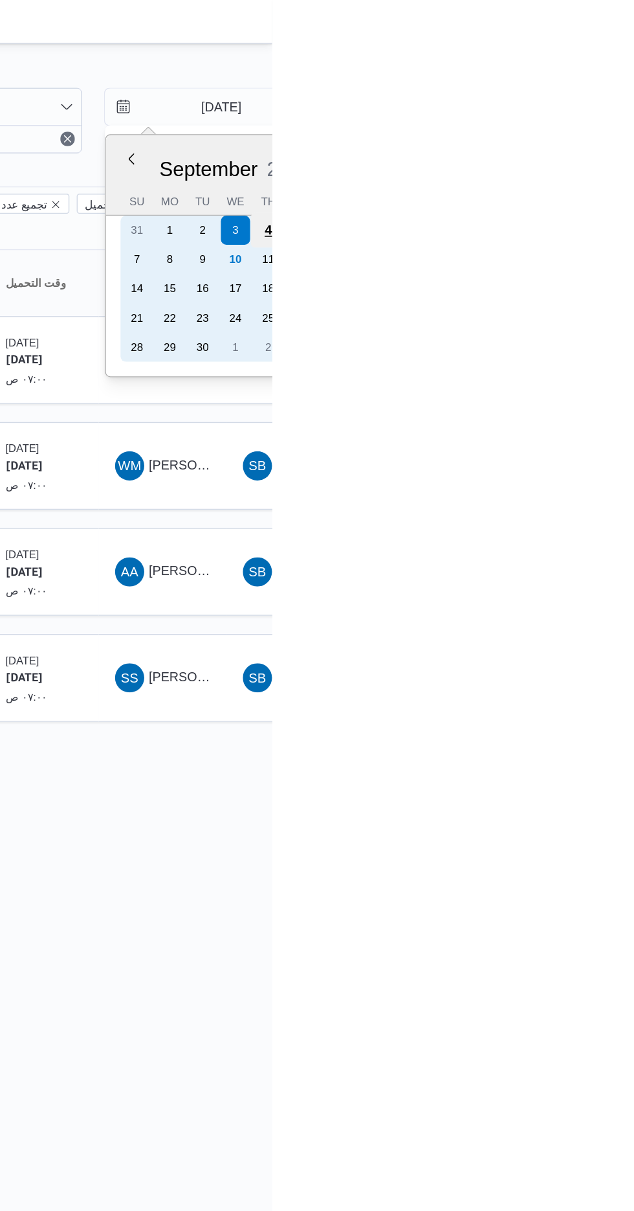
click at [631, 159] on div "4" at bounding box center [632, 163] width 25 height 25
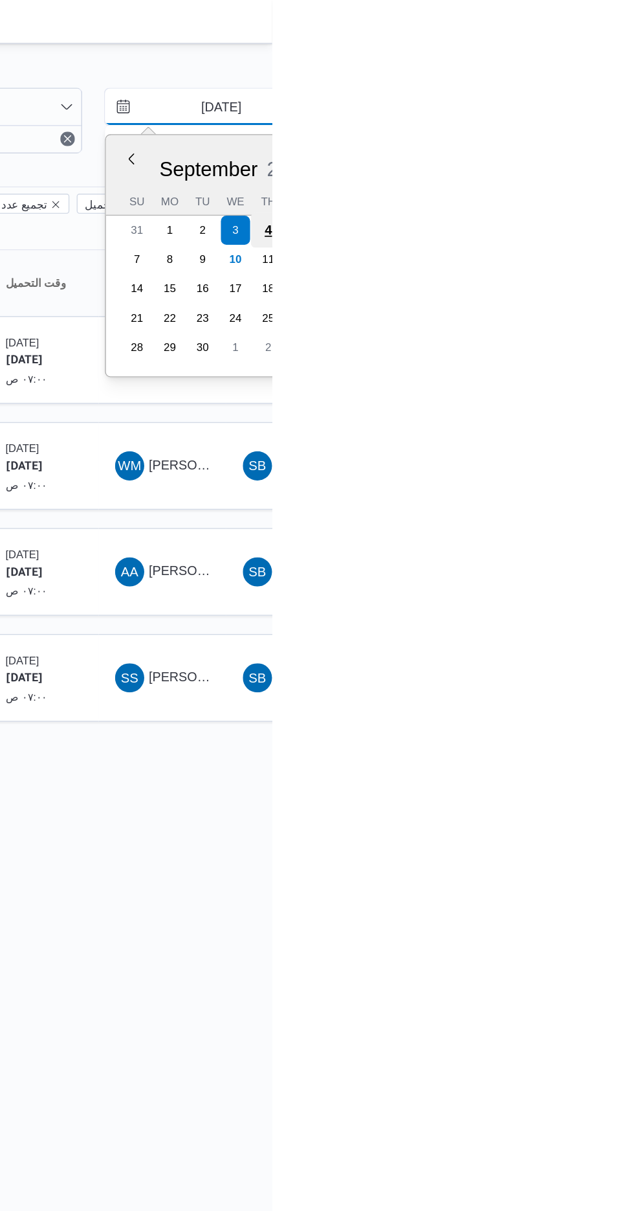
type input "[DATE]"
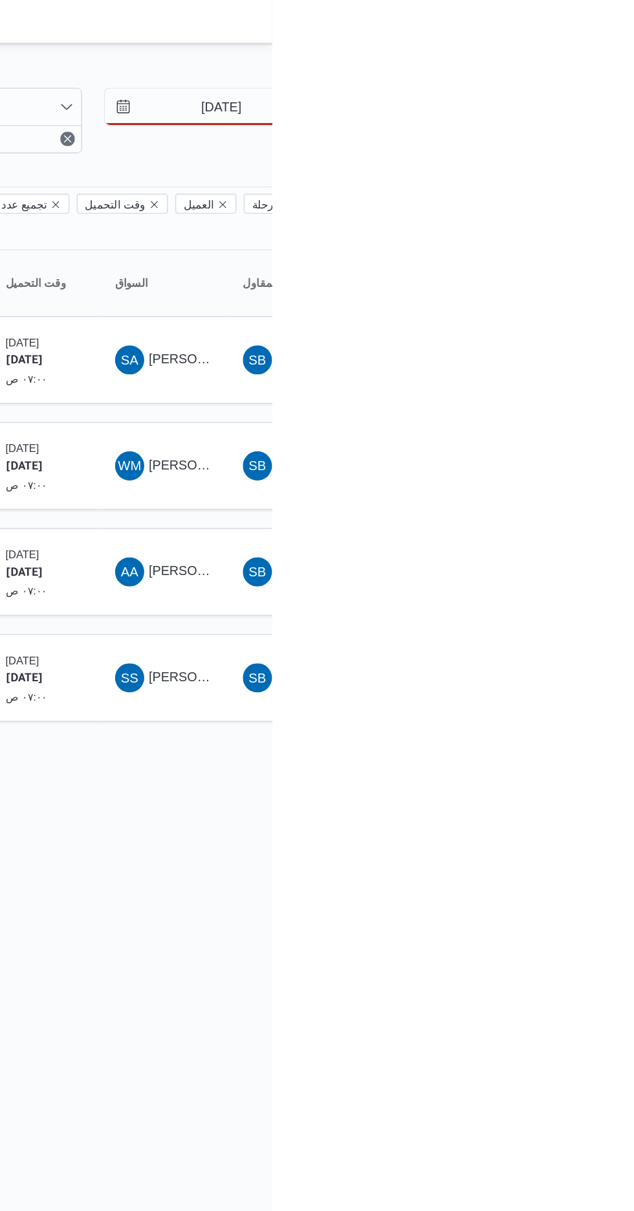
type input "[DATE]"
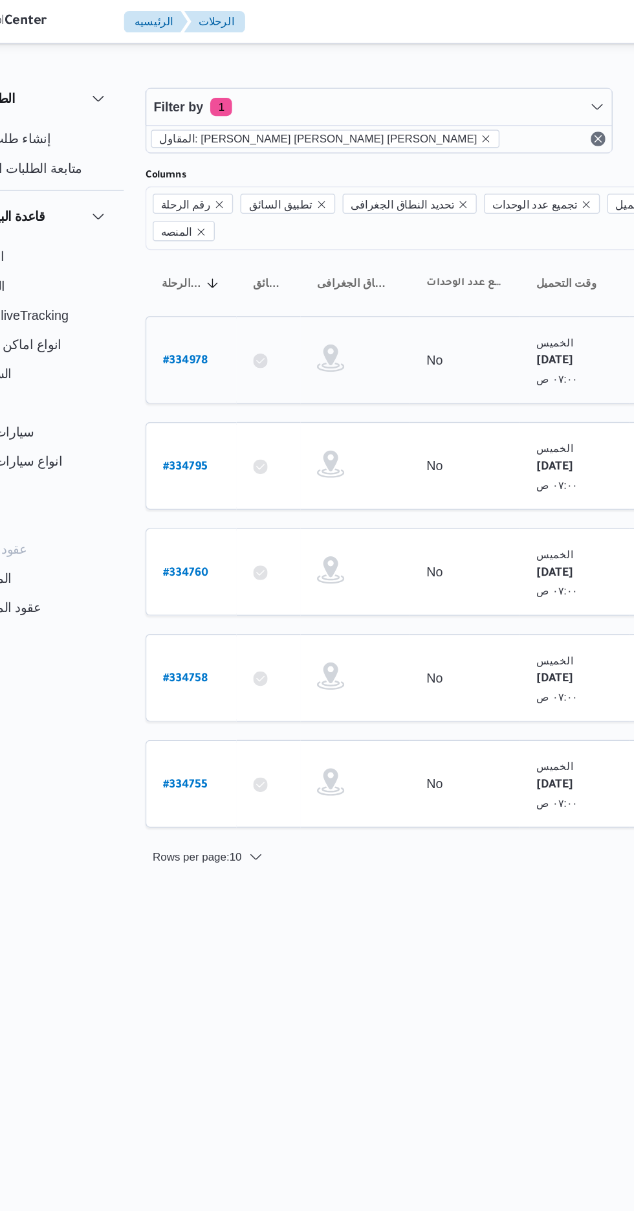
click at [182, 252] on b "# 334978" at bounding box center [197, 256] width 32 height 9
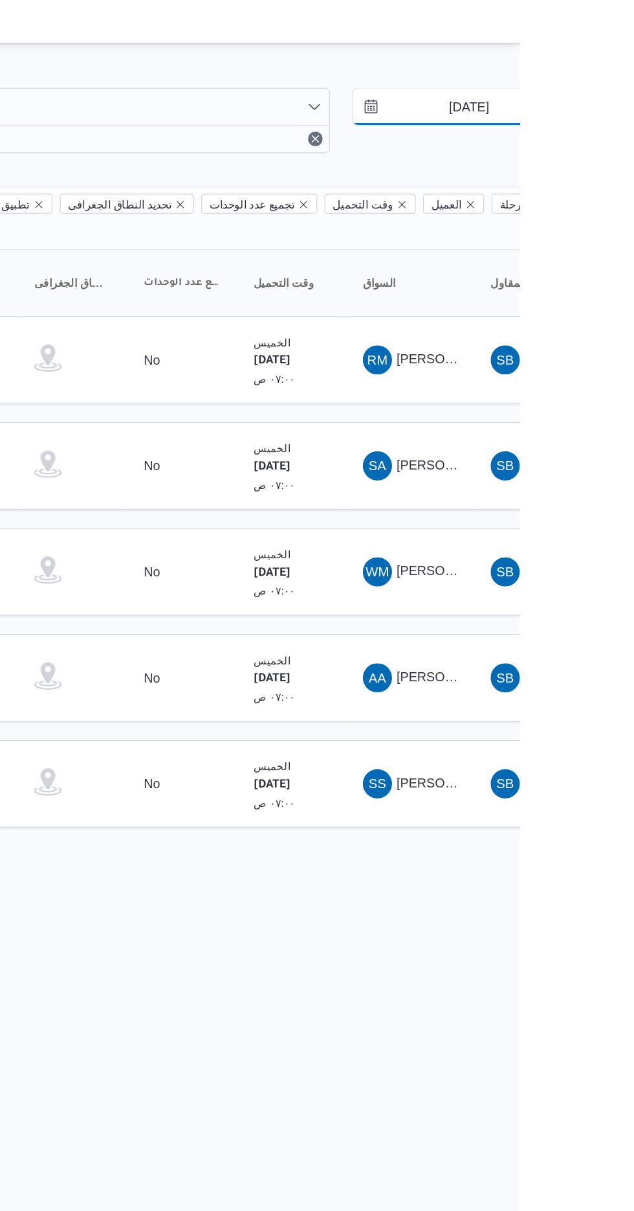
click at [594, 76] on input "[DATE]" at bounding box center [589, 76] width 147 height 26
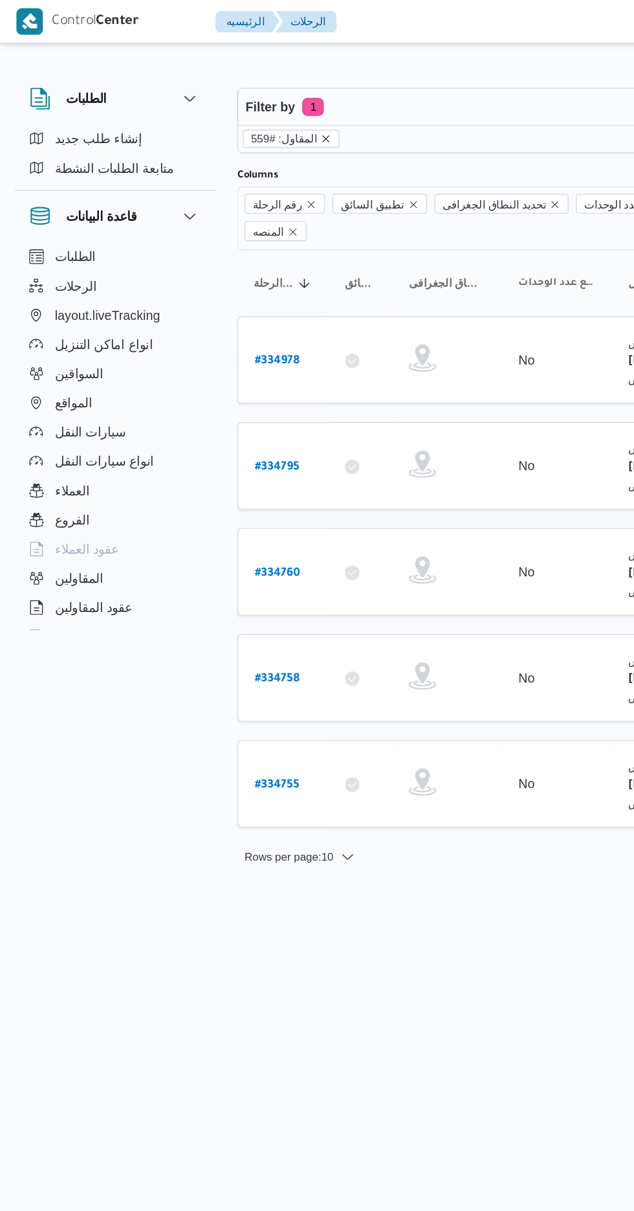
click at [229, 98] on icon "remove selected entity" at bounding box center [231, 98] width 5 height 5
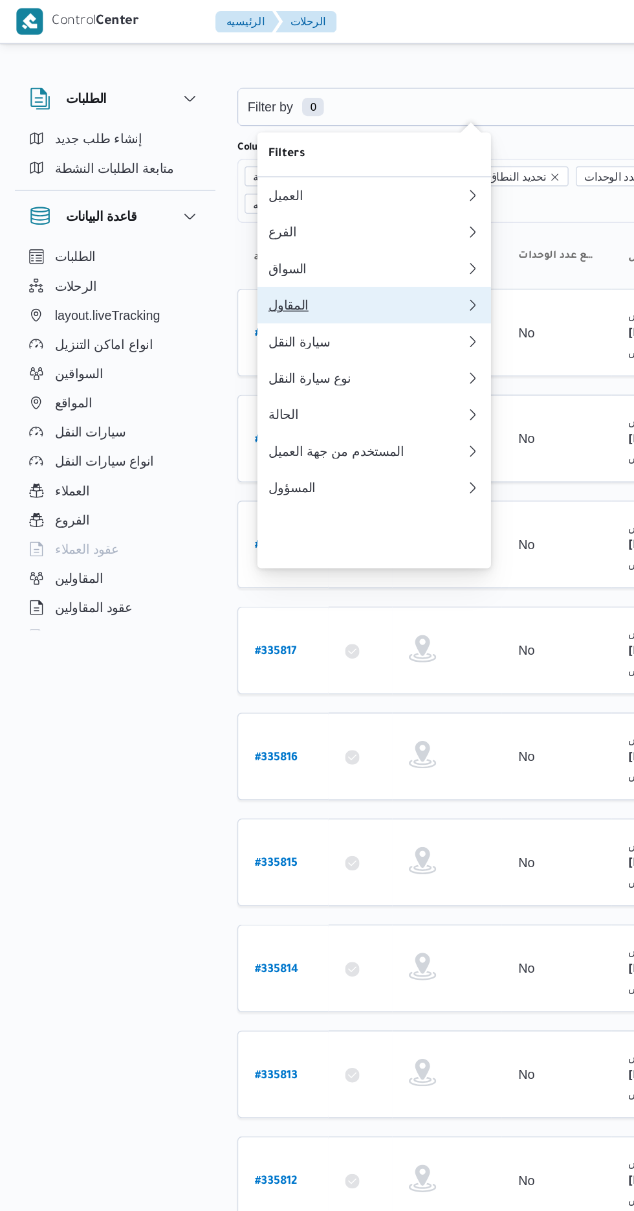
click at [211, 221] on div "المقاول" at bounding box center [257, 216] width 135 height 10
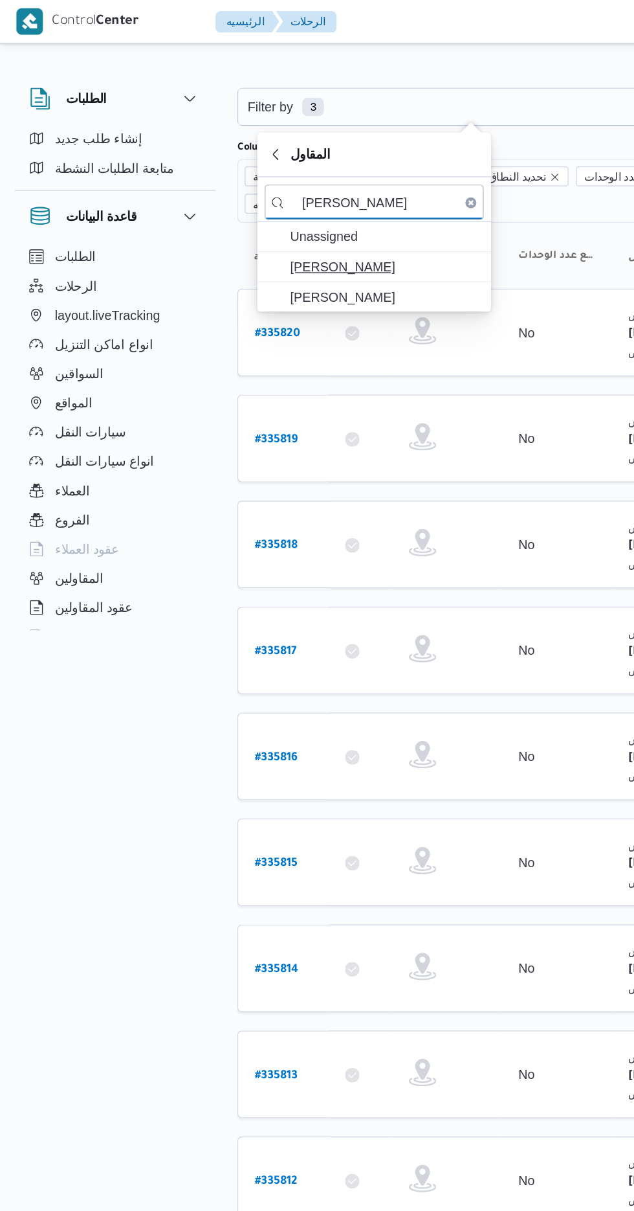
type input "[PERSON_NAME]"
click at [243, 188] on span "[PERSON_NAME]" at bounding box center [273, 189] width 135 height 16
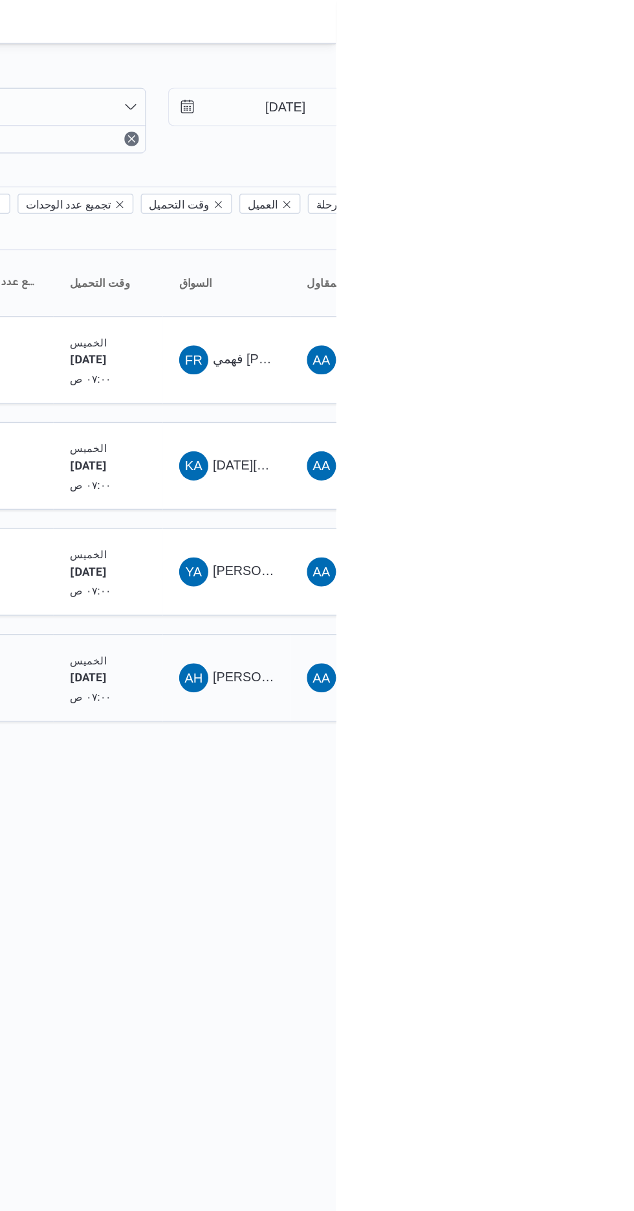
click at [559, 475] on span "[PERSON_NAME] [PERSON_NAME]" at bounding box center [622, 480] width 151 height 10
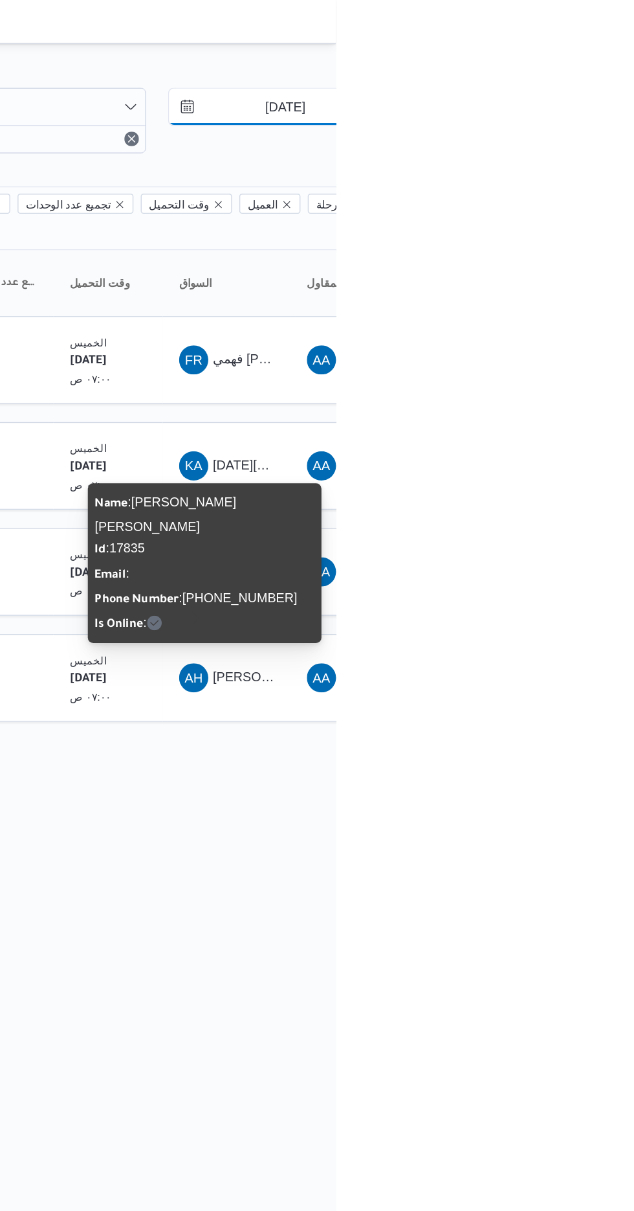
click at [574, 78] on input "[DATE]" at bounding box center [589, 76] width 147 height 26
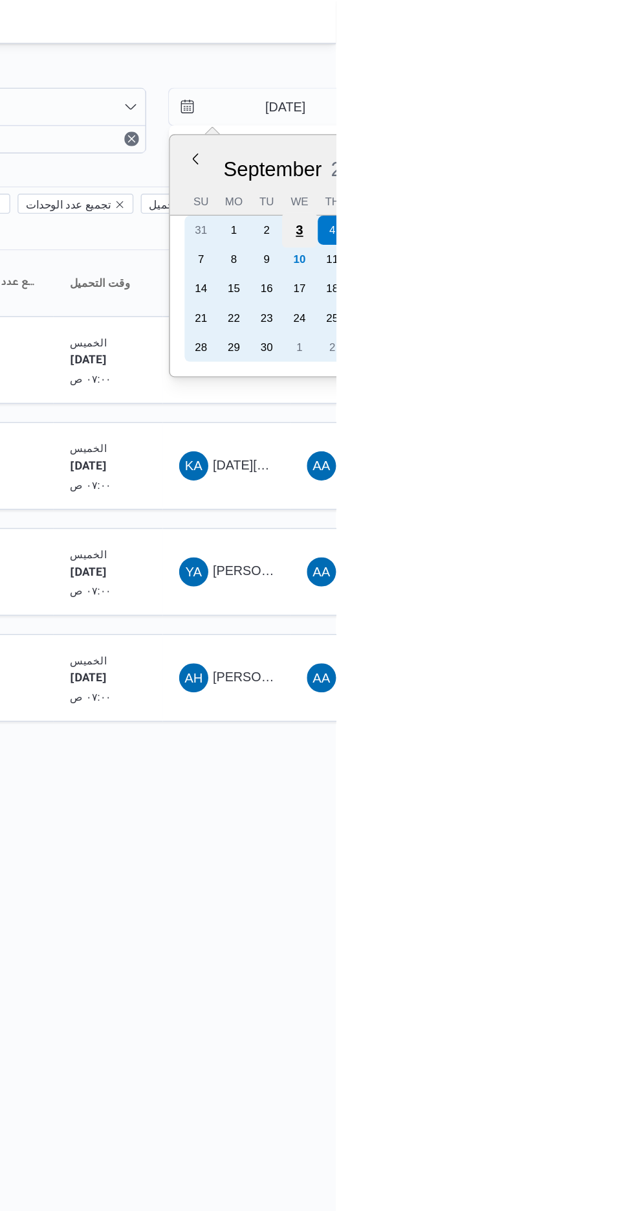
click at [609, 157] on div "3" at bounding box center [608, 163] width 25 height 25
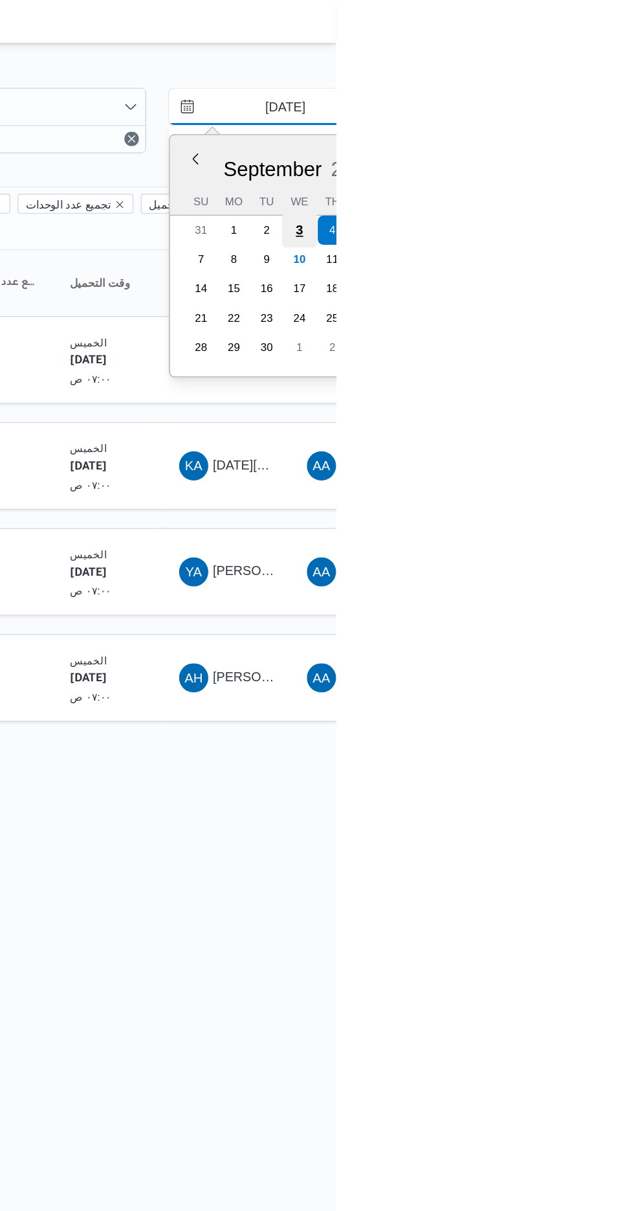
type input "[DATE]"
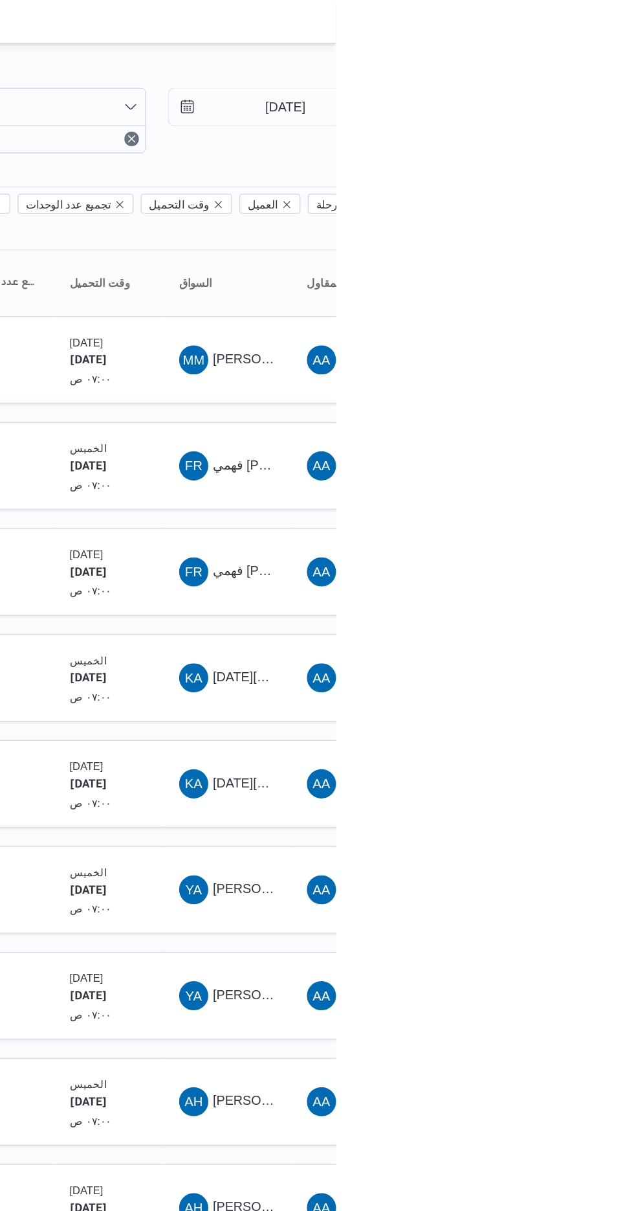
type input "[DATE]"
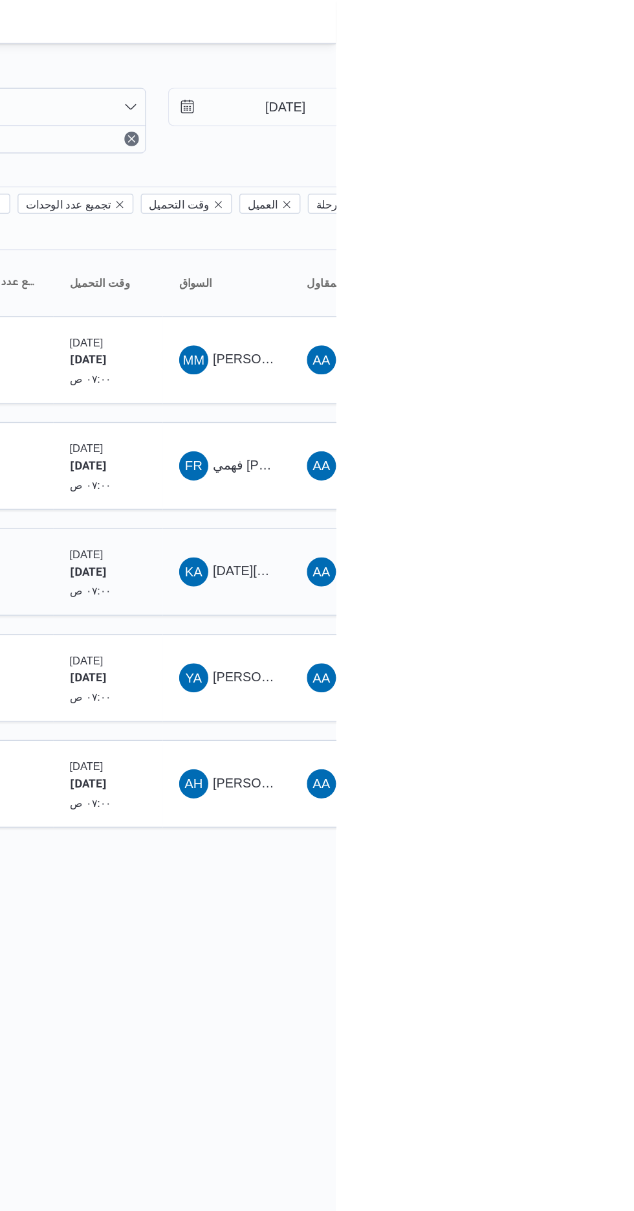
click at [560, 399] on span "[DATE][PERSON_NAME]" at bounding box center [598, 404] width 103 height 10
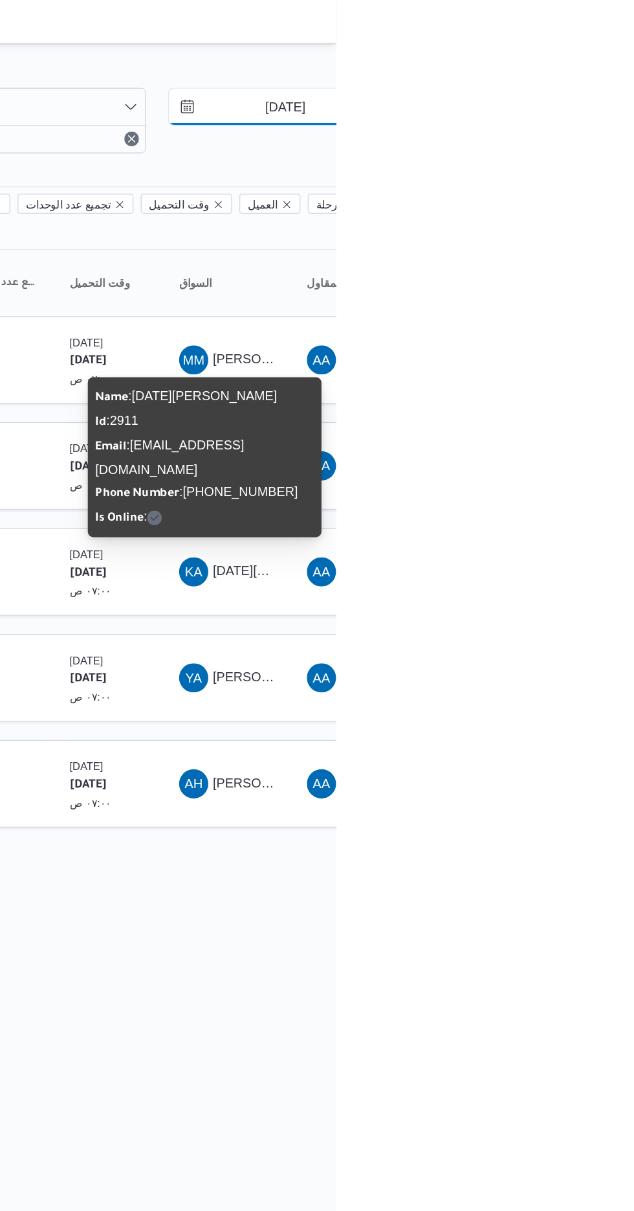
click at [597, 76] on input "[DATE]" at bounding box center [589, 76] width 147 height 26
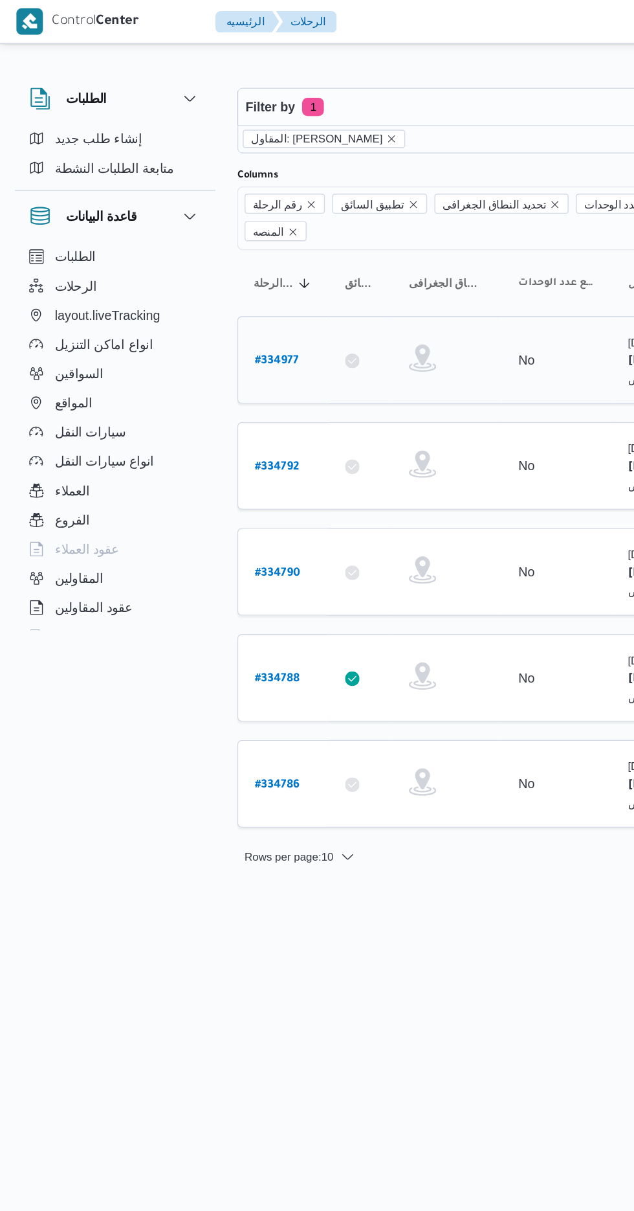
click at [203, 252] on b "# 334977" at bounding box center [196, 256] width 31 height 9
